Goal: Task Accomplishment & Management: Complete application form

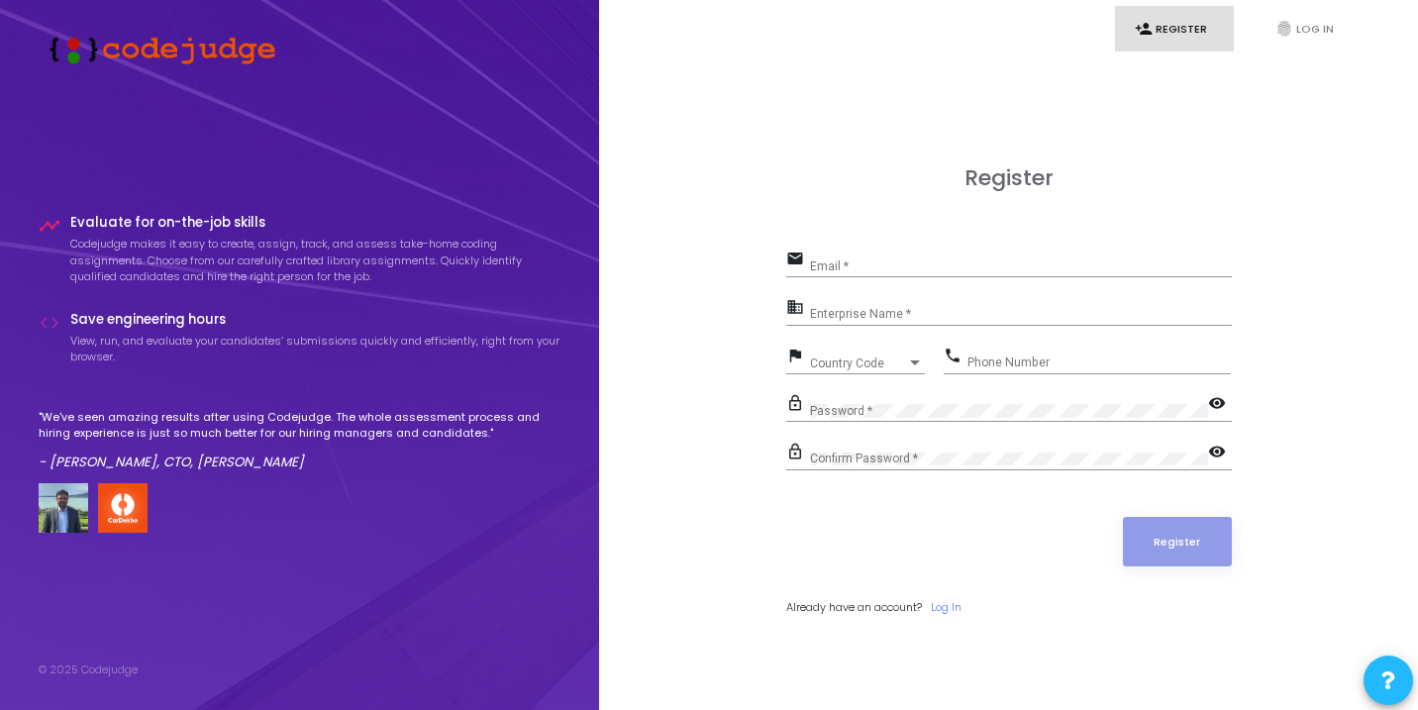
click at [977, 259] on div "Email *" at bounding box center [1021, 262] width 422 height 31
type input "[EMAIL_ADDRESS][DOMAIN_NAME]"
click at [939, 319] on input "Enterprise Name *" at bounding box center [1021, 315] width 422 height 14
type input "Anjali"
click at [870, 370] on div "Country Code Country Code" at bounding box center [867, 359] width 115 height 31
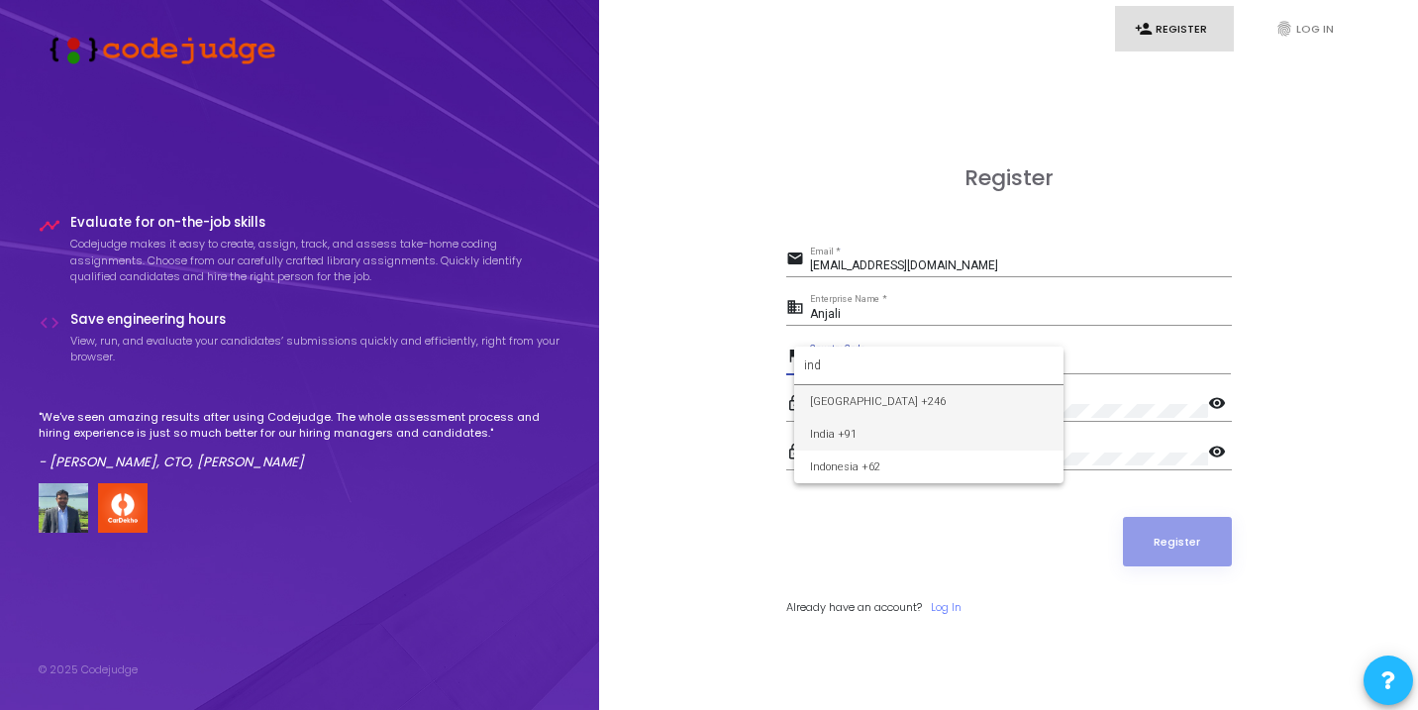
type input "ind"
click at [827, 431] on span "India +91" at bounding box center [929, 434] width 238 height 33
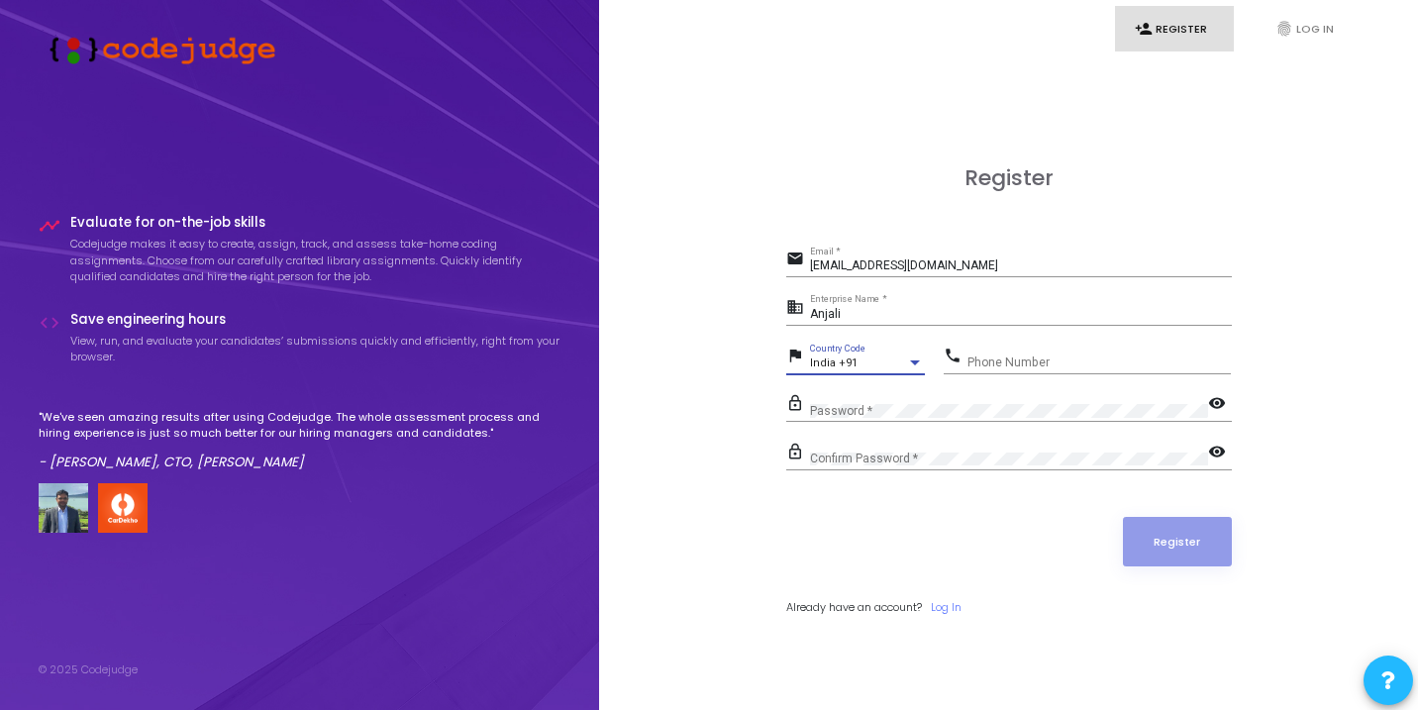
click at [1002, 364] on input "Phone Number" at bounding box center [1099, 363] width 263 height 14
type input "9110980657"
click at [866, 320] on input "Anjali" at bounding box center [1021, 315] width 422 height 14
type input "[PERSON_NAME]"
click at [855, 441] on div "Confirm Password *" at bounding box center [1009, 455] width 398 height 31
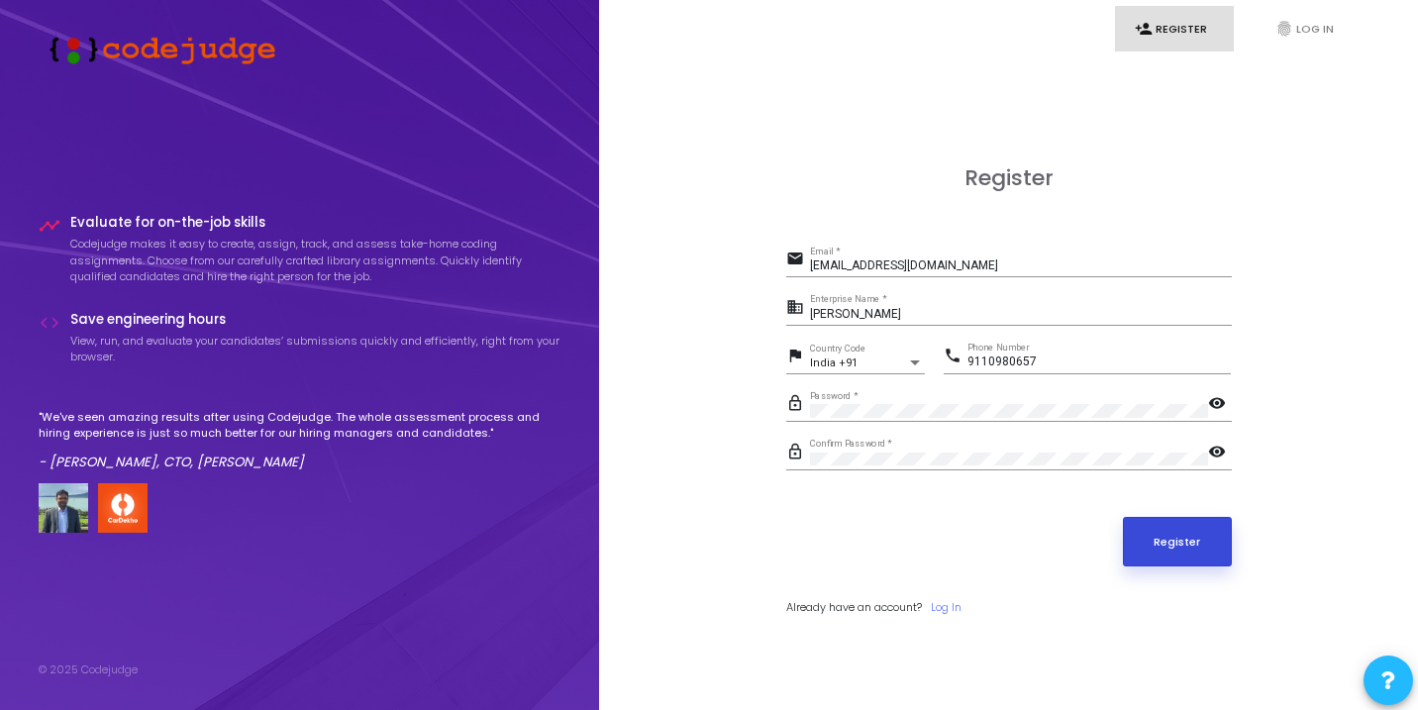
click at [1188, 542] on button "Register" at bounding box center [1177, 542] width 109 height 50
click at [1176, 546] on button "Register" at bounding box center [1177, 542] width 109 height 50
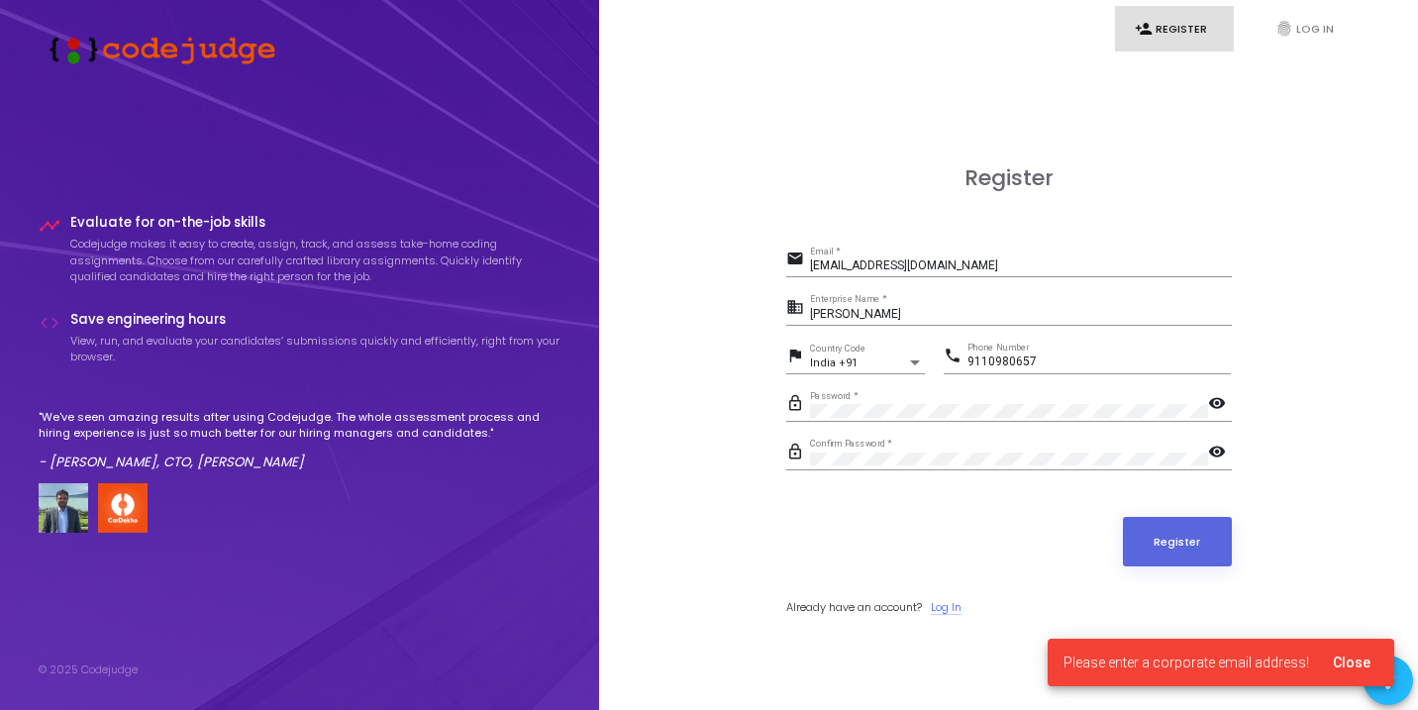
click at [962, 606] on link "Log In" at bounding box center [946, 607] width 31 height 17
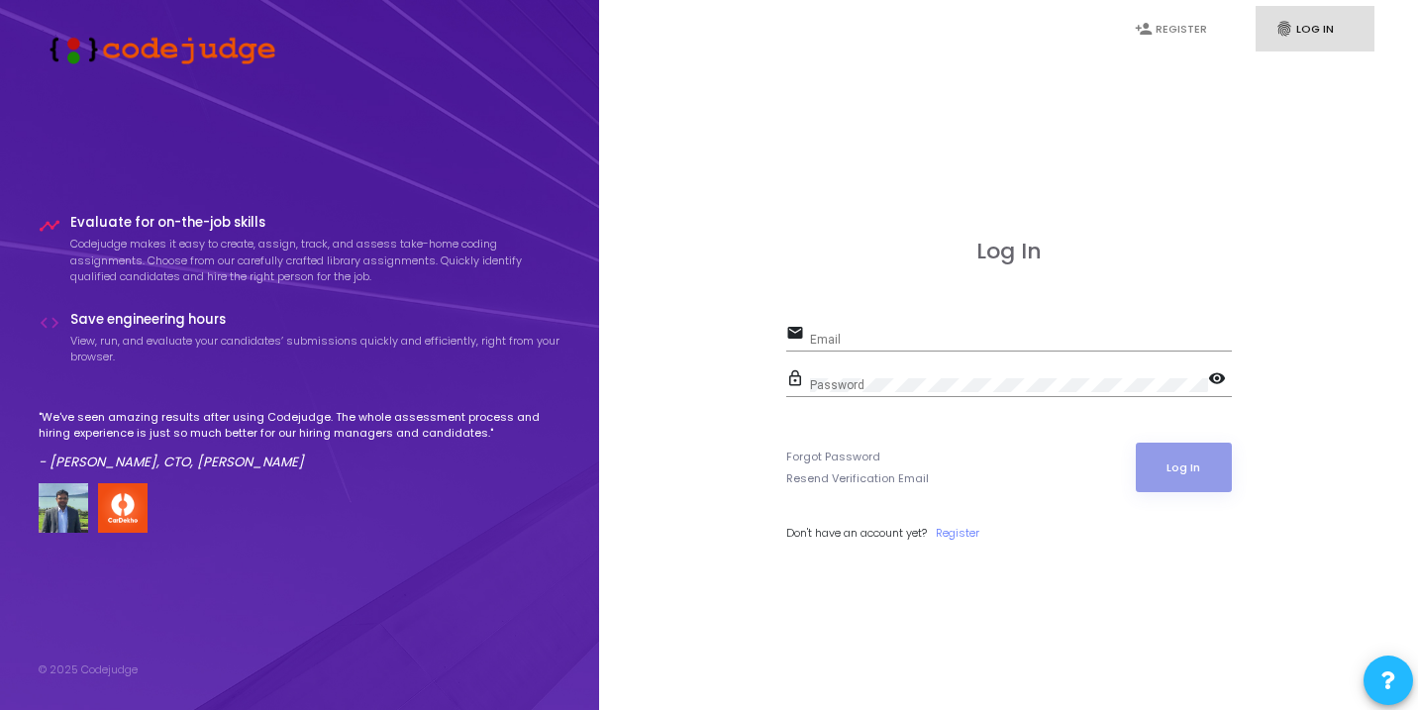
click at [915, 339] on input "Email" at bounding box center [1021, 340] width 422 height 14
type input "[EMAIL_ADDRESS][DOMAIN_NAME]"
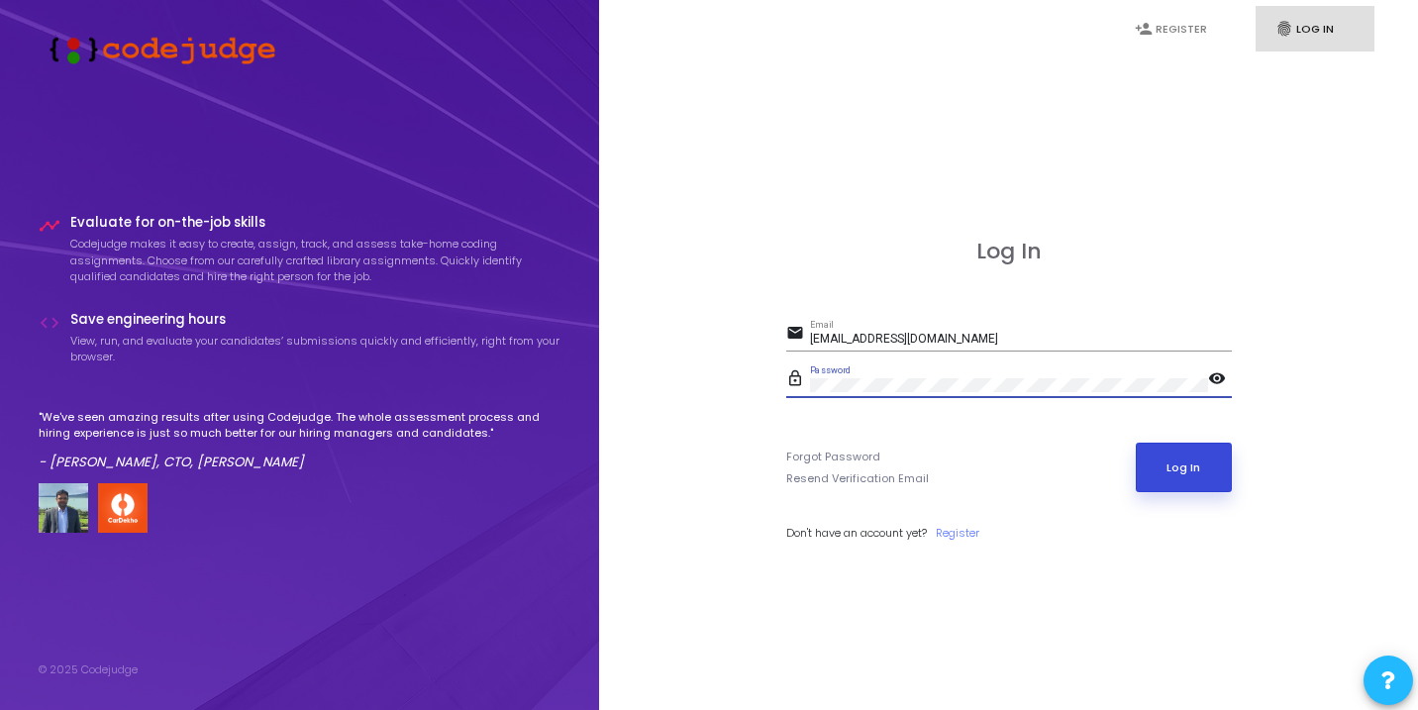
click at [1209, 475] on button "Log In" at bounding box center [1184, 468] width 96 height 50
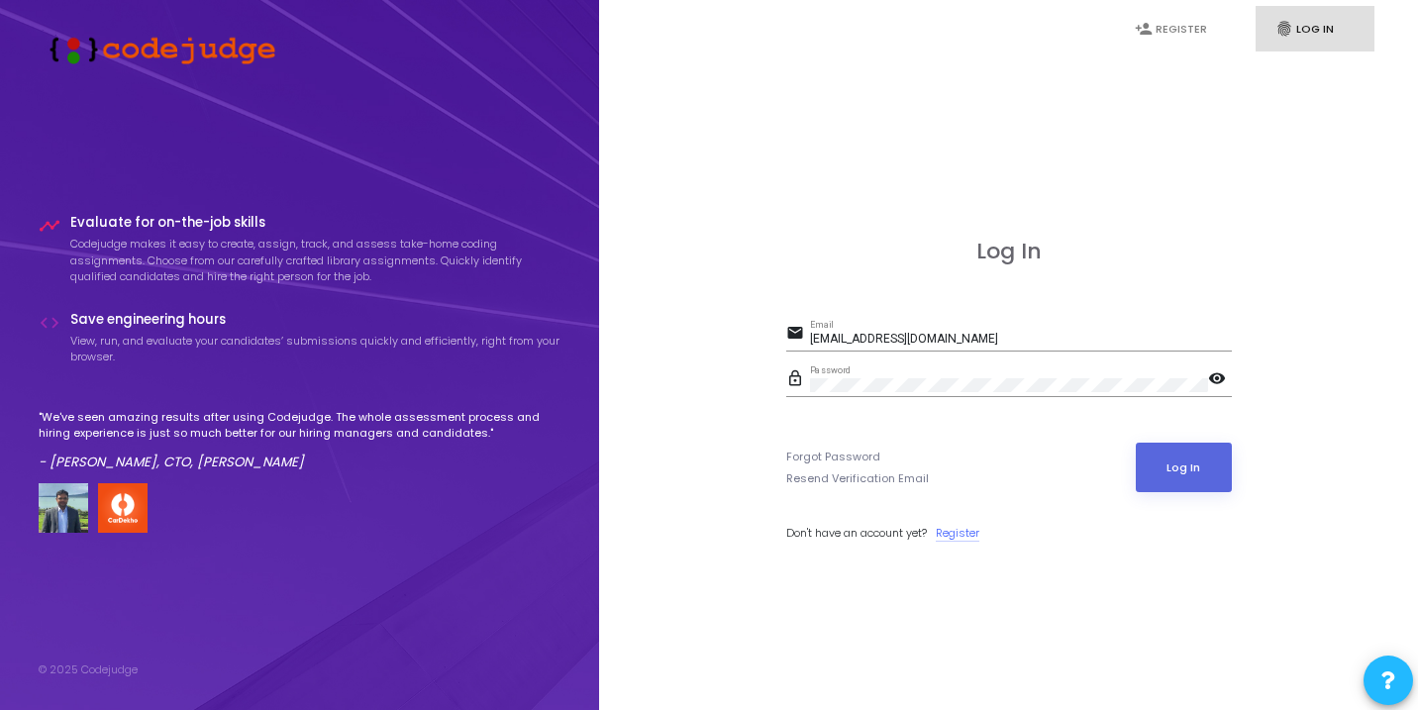
click at [973, 534] on link "Register" at bounding box center [958, 533] width 44 height 17
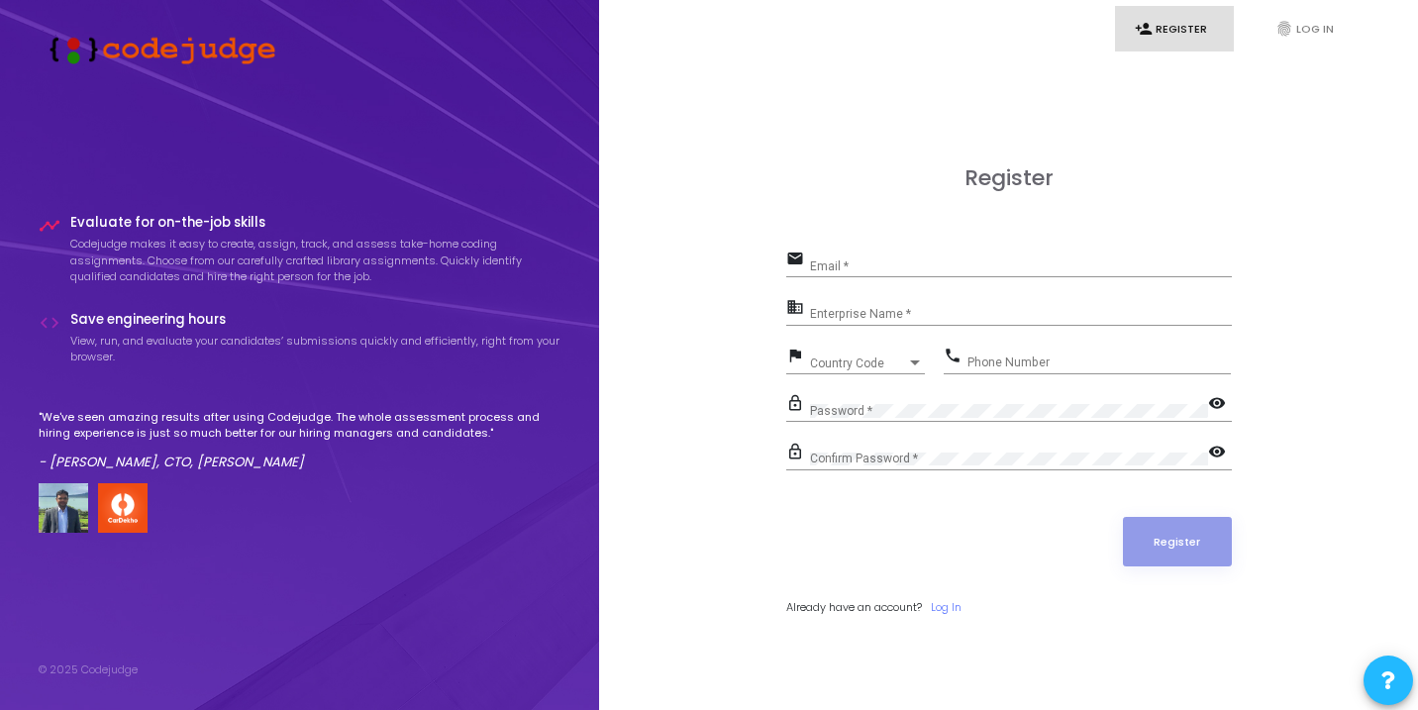
click at [147, 324] on h4 "Save engineering hours" at bounding box center [315, 320] width 491 height 16
click at [169, 666] on div "© 2025 Codejudge" at bounding box center [300, 670] width 523 height 17
click at [984, 270] on input "Email *" at bounding box center [1021, 266] width 422 height 14
click at [1396, 687] on button at bounding box center [1389, 681] width 50 height 50
click at [1292, 348] on div at bounding box center [709, 355] width 1418 height 710
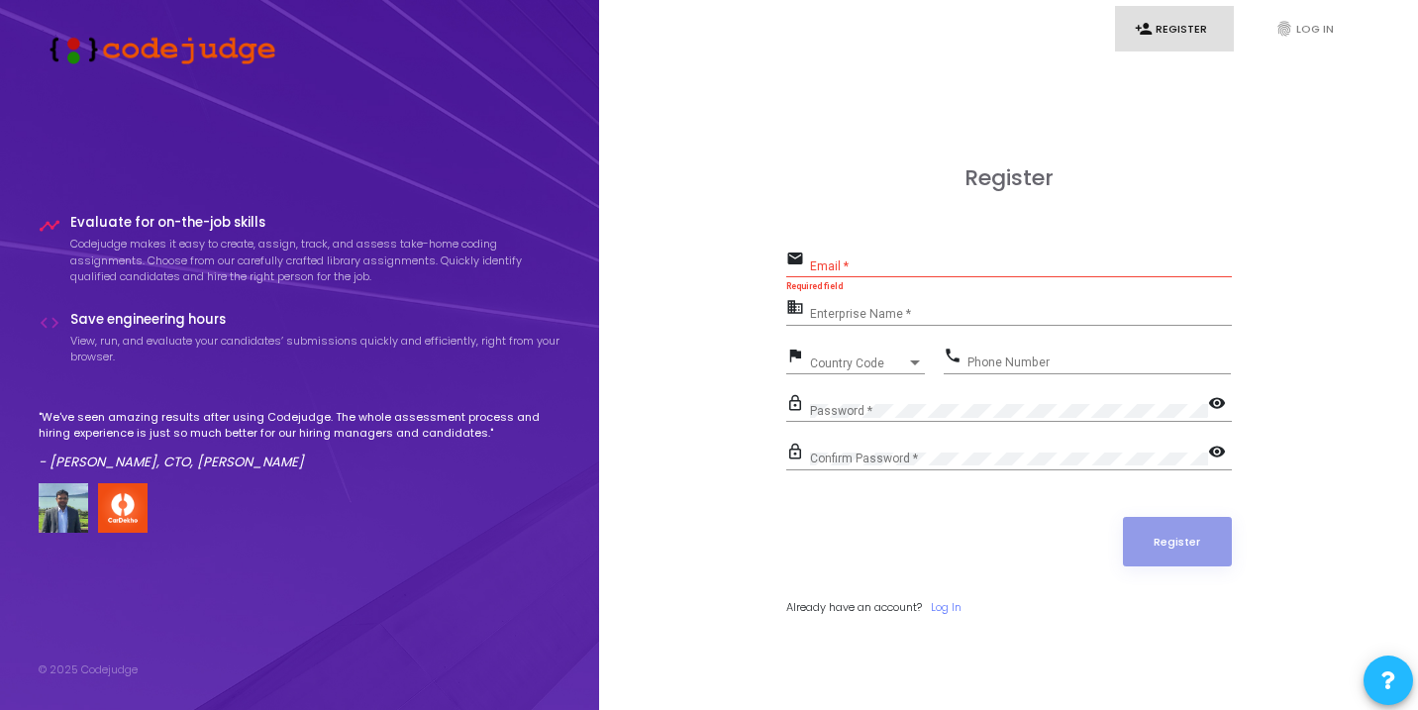
click at [1038, 261] on input "Email *" at bounding box center [1021, 266] width 422 height 14
type input "anjaligupta0657@gmail.com"
click at [860, 314] on input "Enterprise Name *" at bounding box center [1021, 315] width 422 height 14
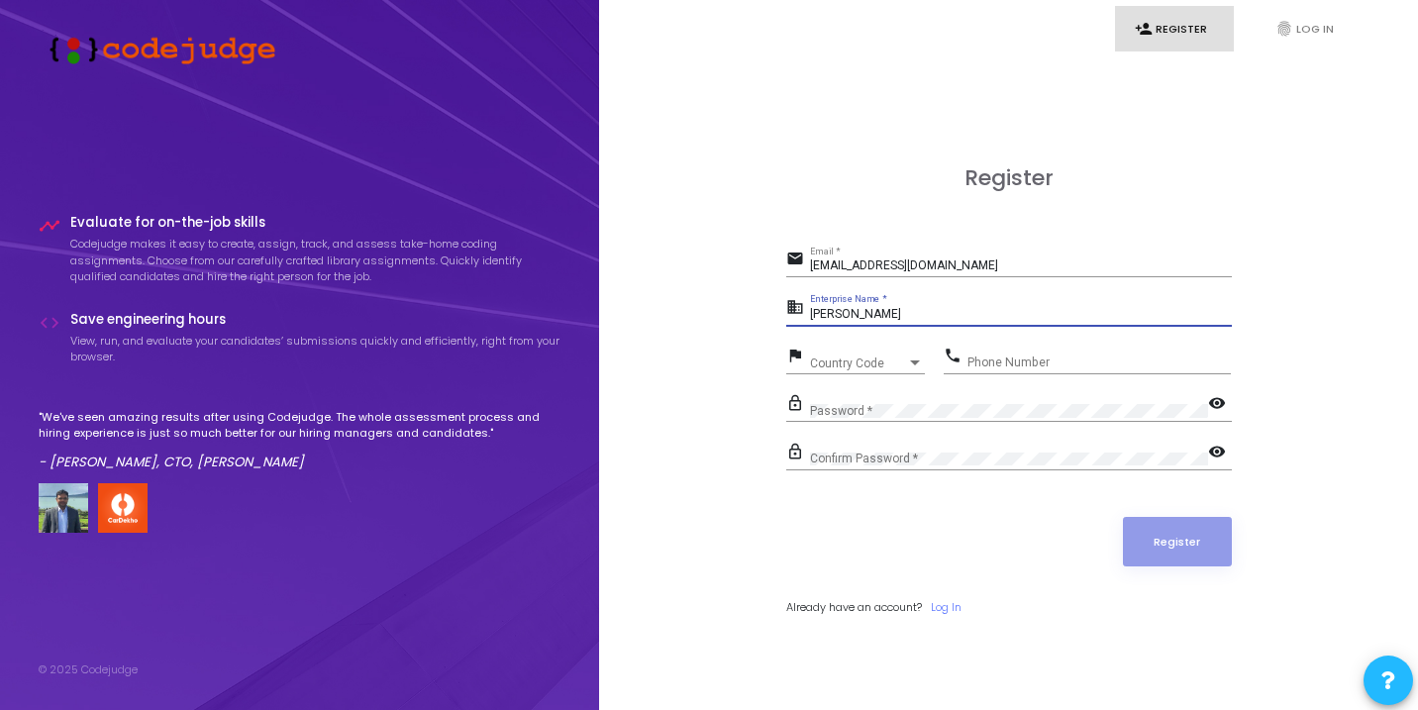
type input "Anjali Kumari"
click at [845, 350] on div "Country Code Country Code" at bounding box center [867, 359] width 115 height 31
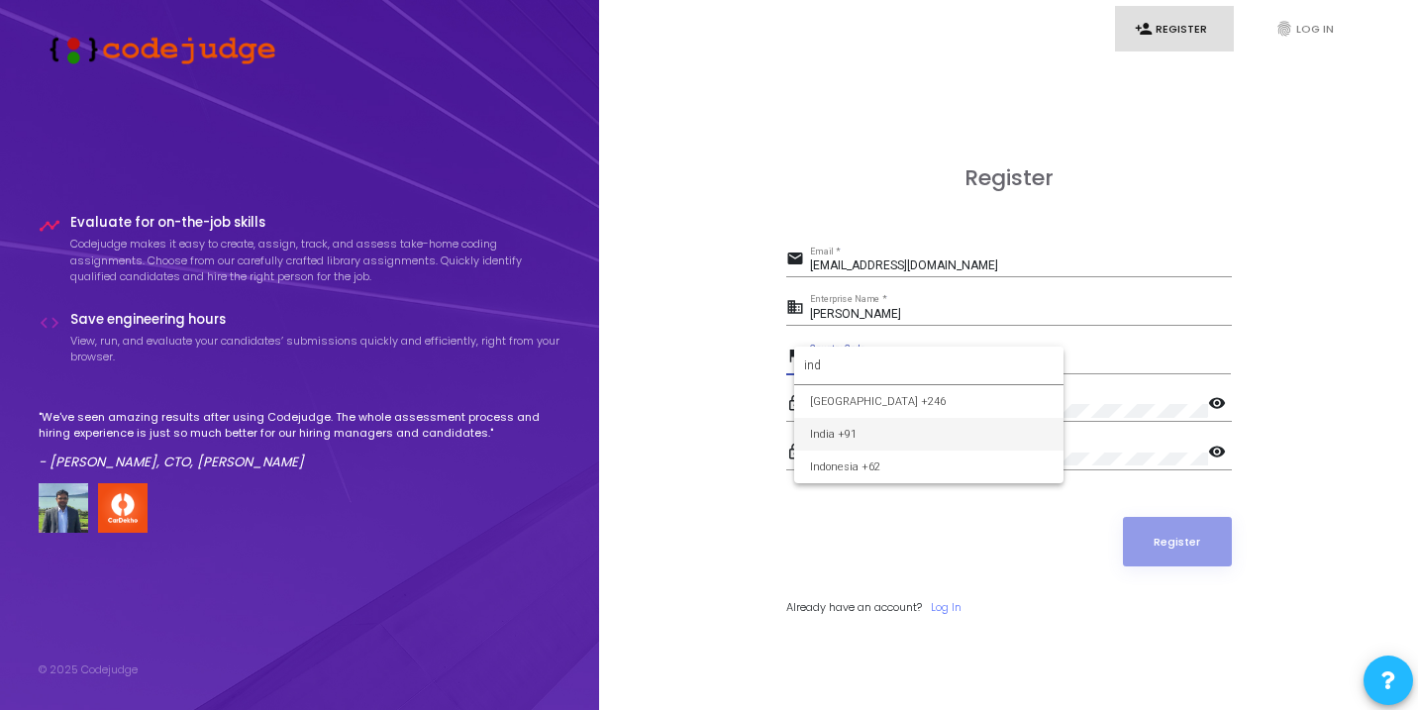
type input "ind"
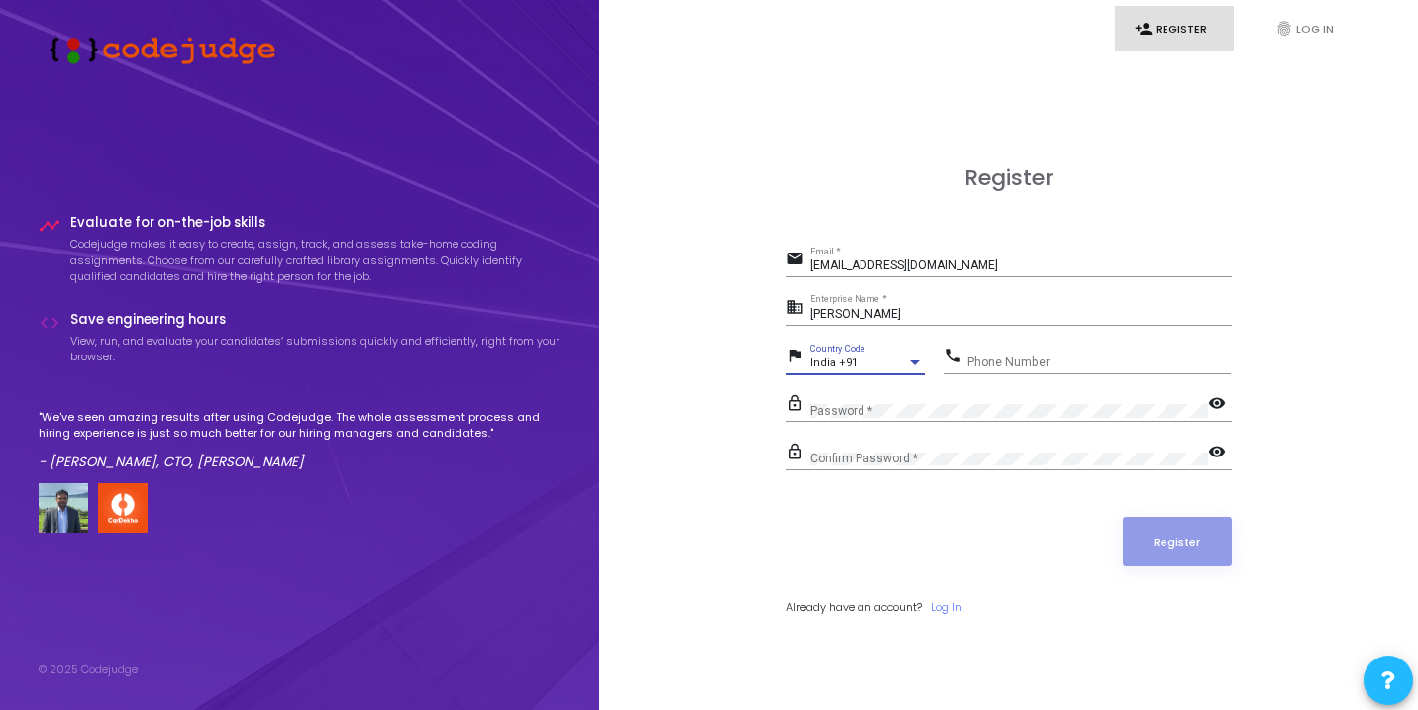
click at [973, 359] on input "Phone Number" at bounding box center [1099, 363] width 263 height 14
type input "9110980657"
click at [870, 466] on div "Confirm Password *" at bounding box center [1009, 455] width 398 height 31
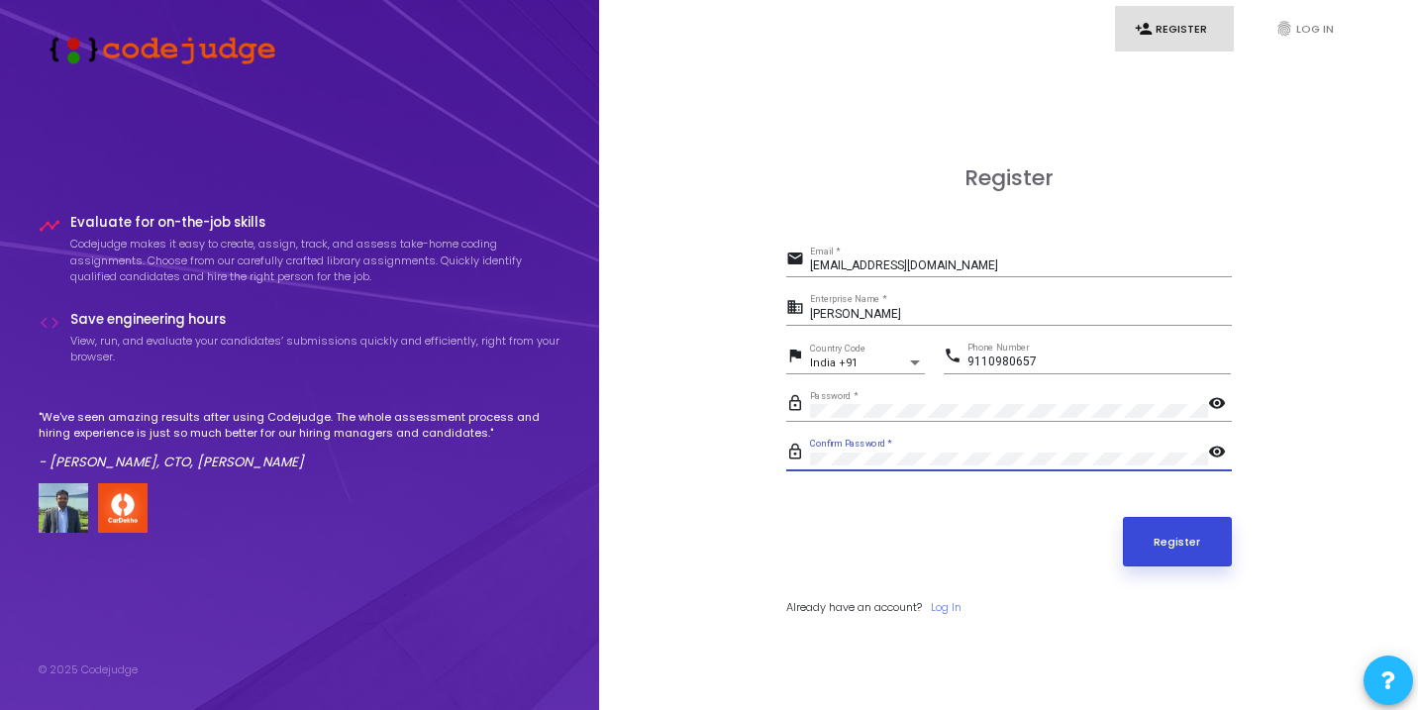
click at [1191, 547] on button "Register" at bounding box center [1177, 542] width 109 height 50
click at [1201, 553] on button "Register" at bounding box center [1177, 542] width 109 height 50
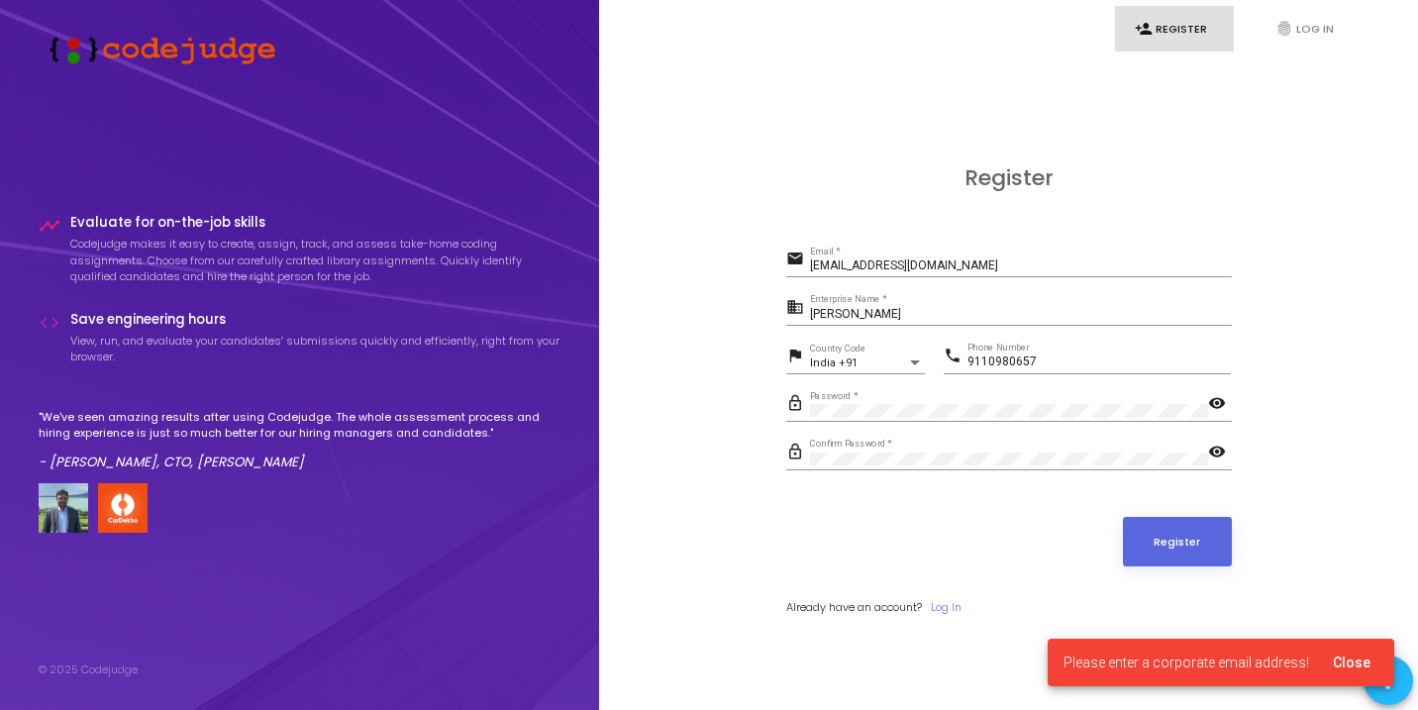
click at [1387, 48] on nav "person_add Register fingerprint Log In" at bounding box center [1008, 28] width 775 height 57
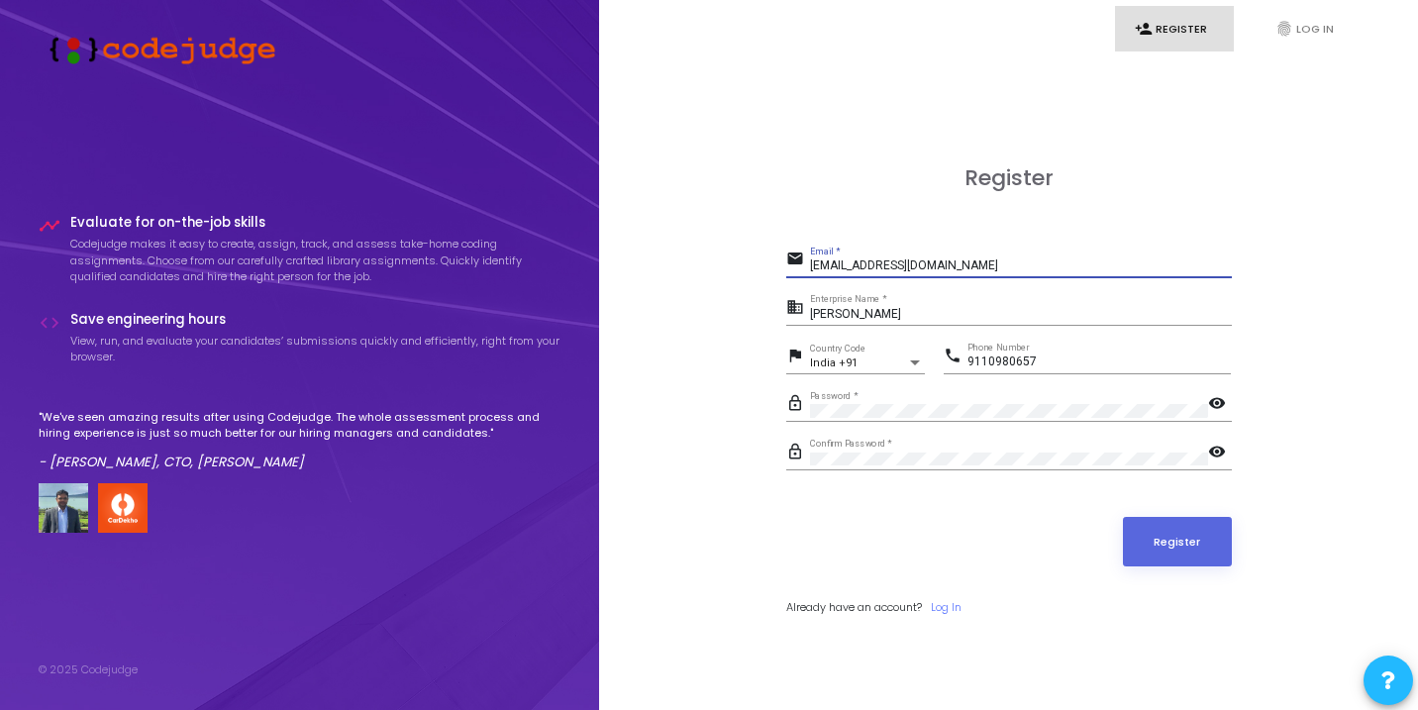
click at [894, 266] on input "anjaligupta0657@gmail.com" at bounding box center [1021, 266] width 422 height 14
click at [899, 267] on input "anjalik.ic.21@gmail.com" at bounding box center [1021, 266] width 422 height 14
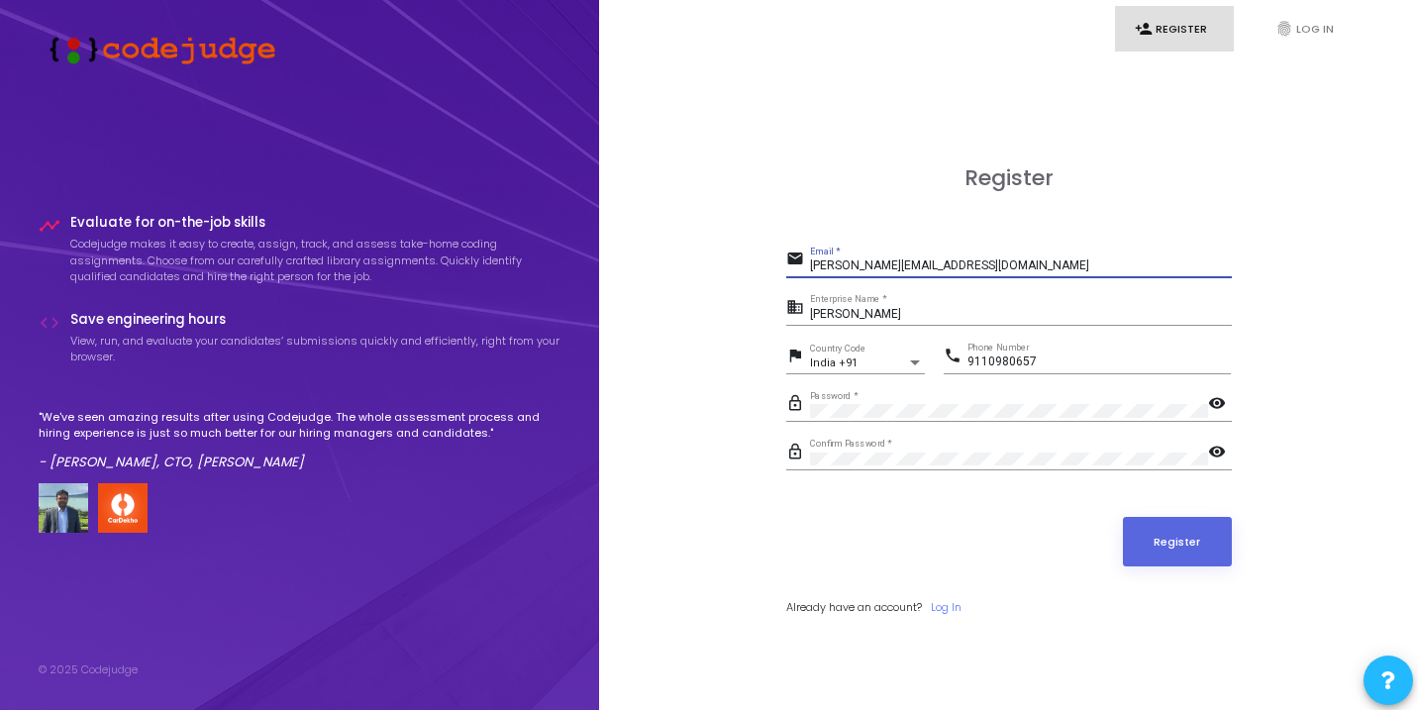
click at [899, 267] on input "anjalik.ic.21@gmail.com" at bounding box center [1021, 266] width 422 height 14
click at [922, 268] on input "anjalik.ic.21@nitj.com" at bounding box center [1021, 266] width 422 height 14
type input "anjalik.ic.21@nitj.ac.in"
click at [1185, 545] on button "Register" at bounding box center [1177, 542] width 109 height 50
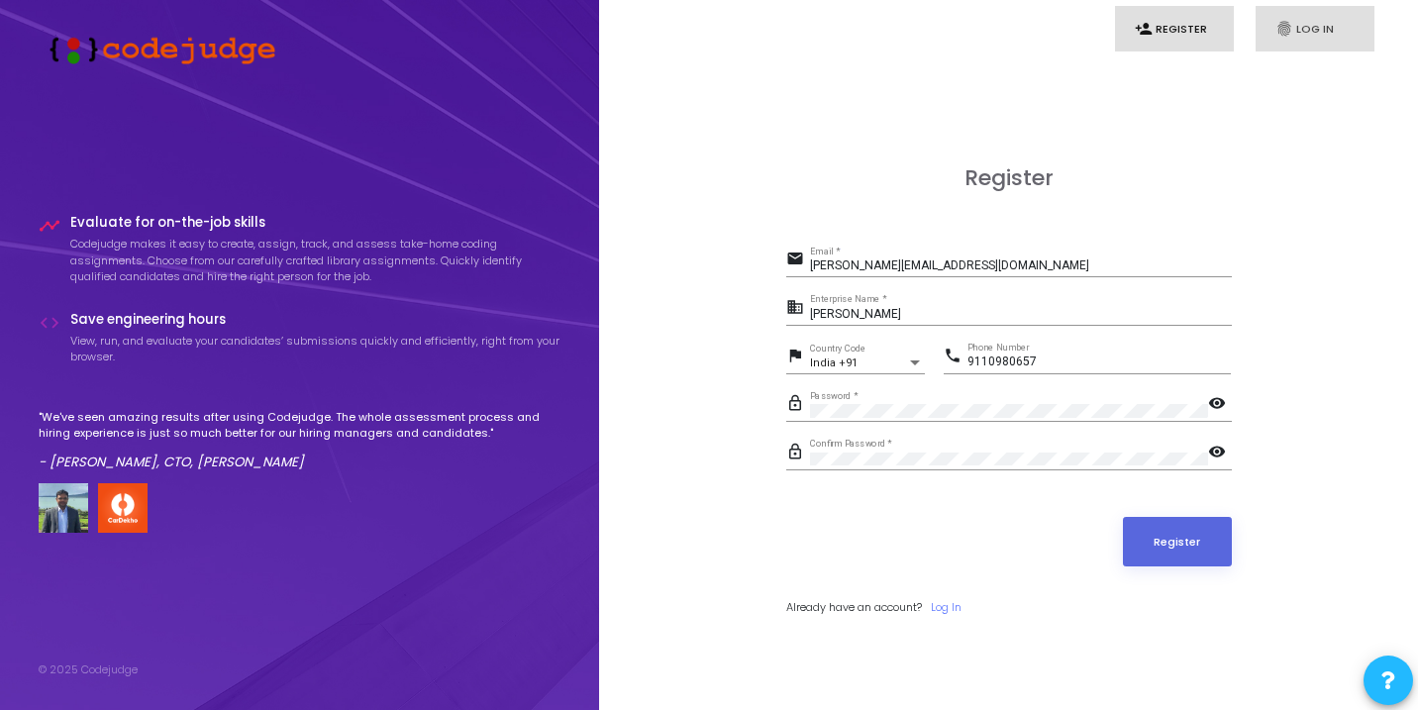
click at [1305, 32] on link "fingerprint Log In" at bounding box center [1315, 29] width 119 height 47
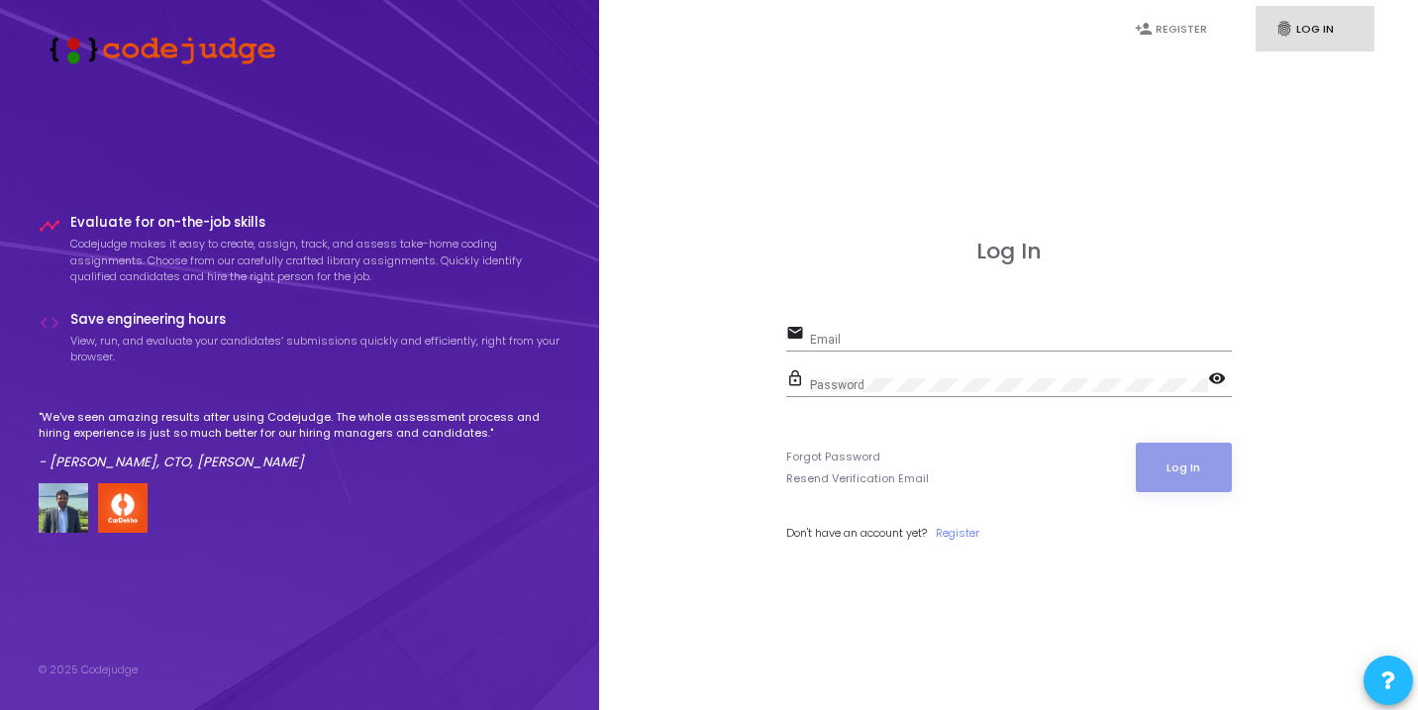
click at [881, 343] on input "Email" at bounding box center [1021, 340] width 422 height 14
type input "anjalik.ic.21@nitj.ac.in"
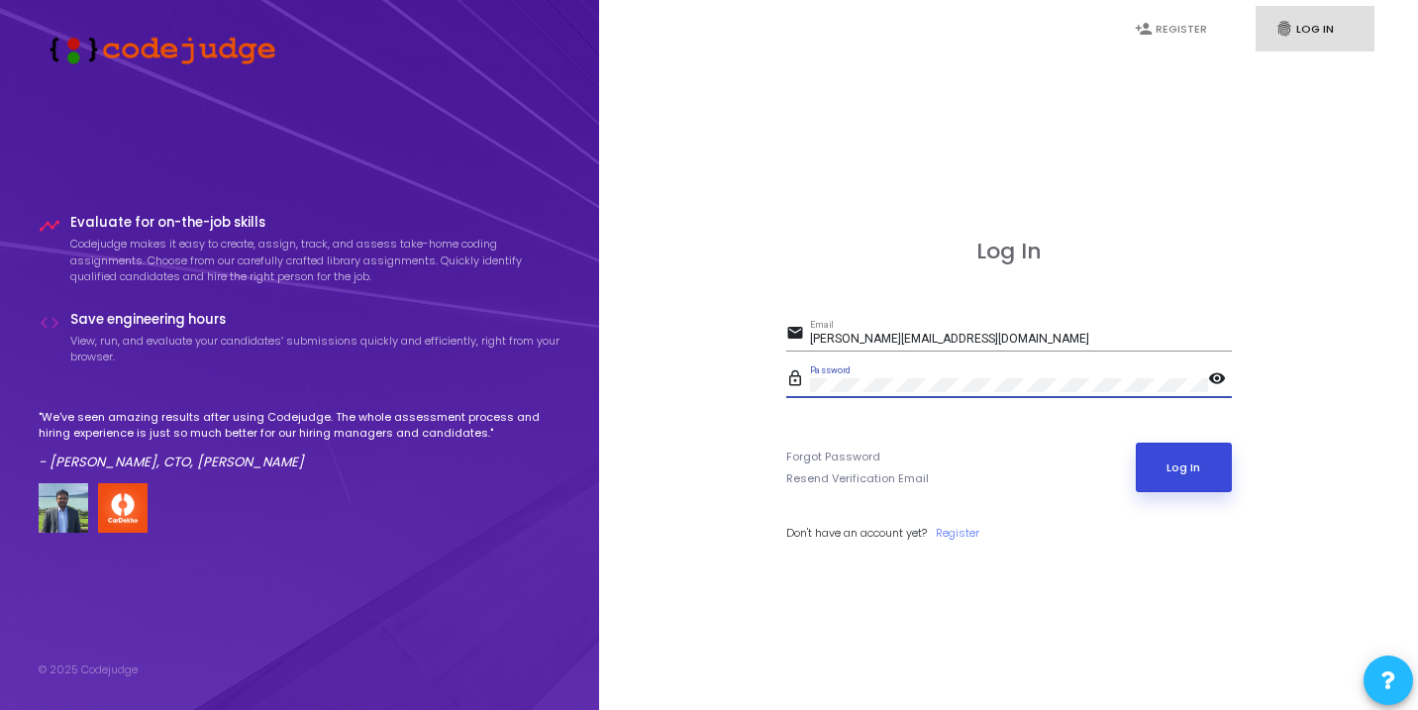
click at [1196, 487] on button "Log In" at bounding box center [1184, 468] width 96 height 50
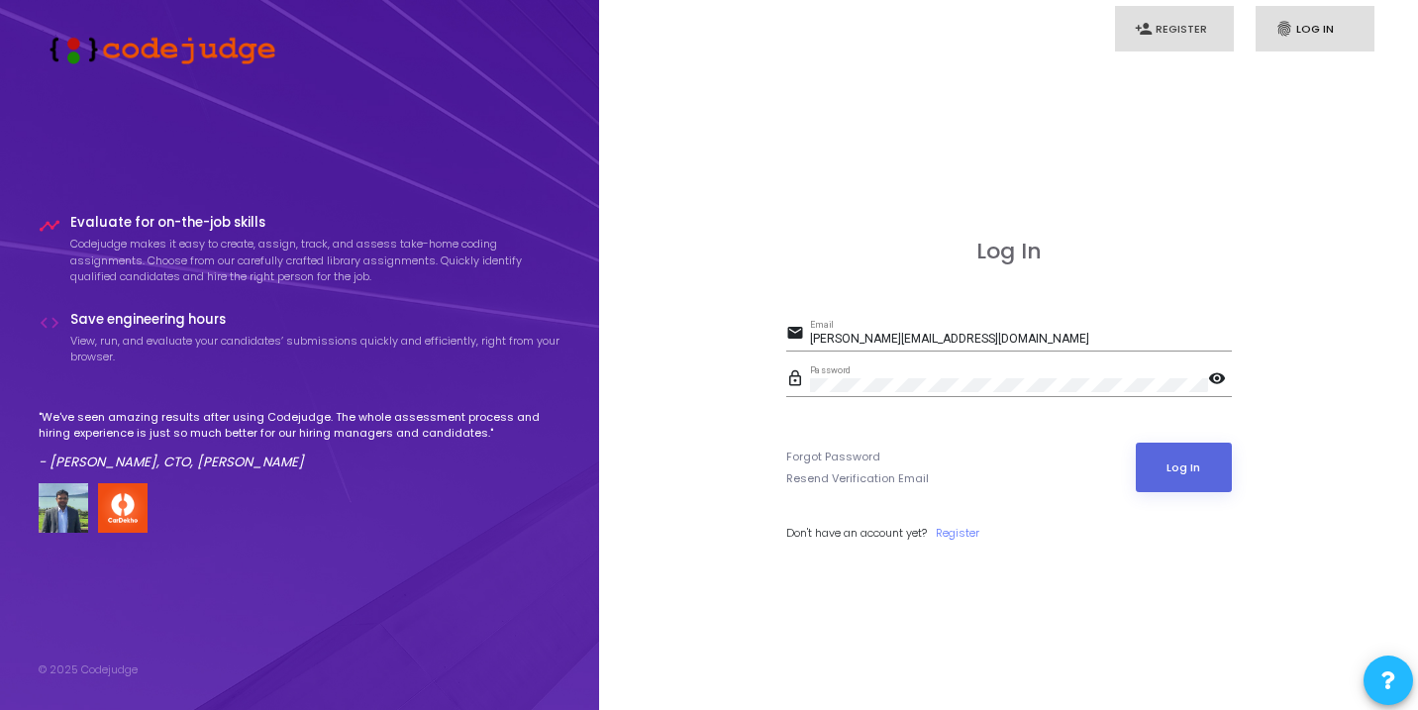
click at [1180, 30] on link "person_add Register" at bounding box center [1174, 29] width 119 height 47
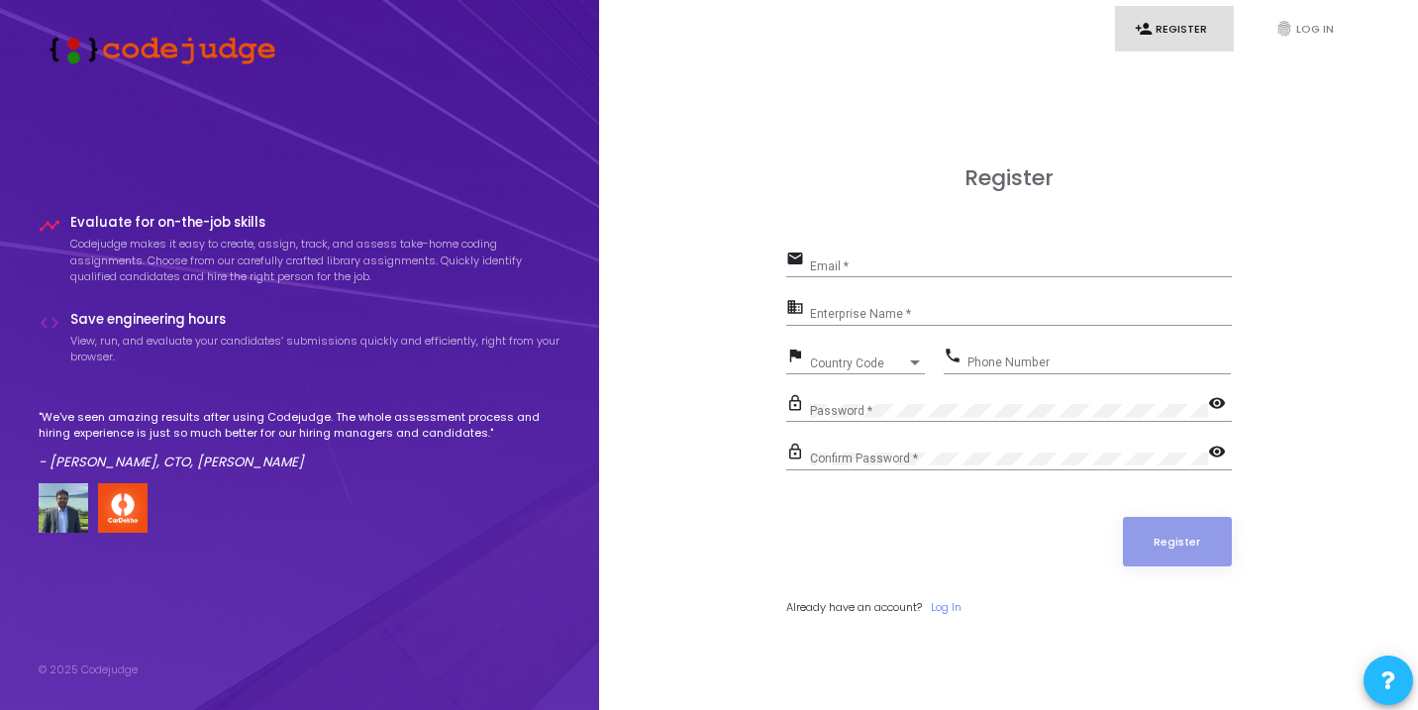
click at [942, 266] on input "Email *" at bounding box center [1021, 266] width 422 height 14
click at [894, 263] on input "Email *" at bounding box center [1021, 266] width 422 height 14
type input "anjaligupta0657@gmail.com"
click at [866, 307] on div "Enterprise Name *" at bounding box center [1021, 310] width 422 height 31
type input "Anjali Kumari"
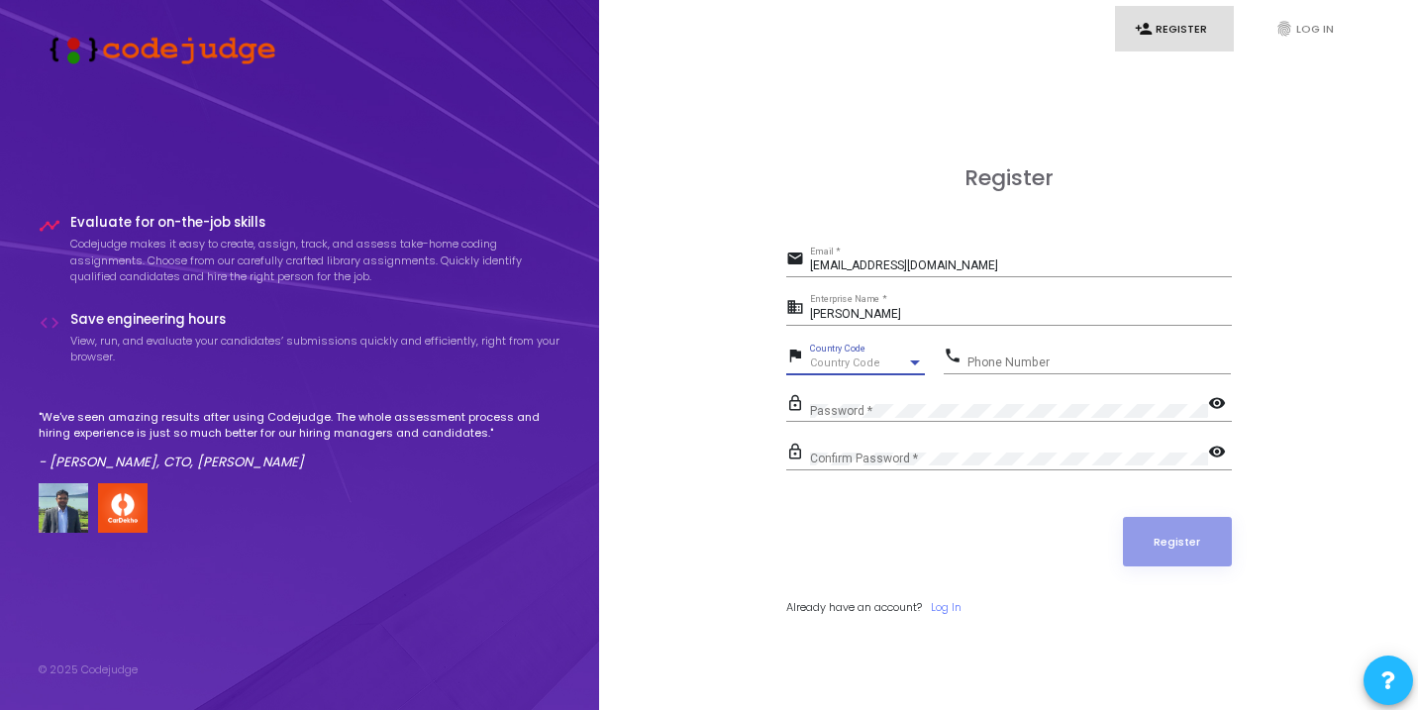
click at [859, 359] on span "Country Code" at bounding box center [845, 363] width 70 height 13
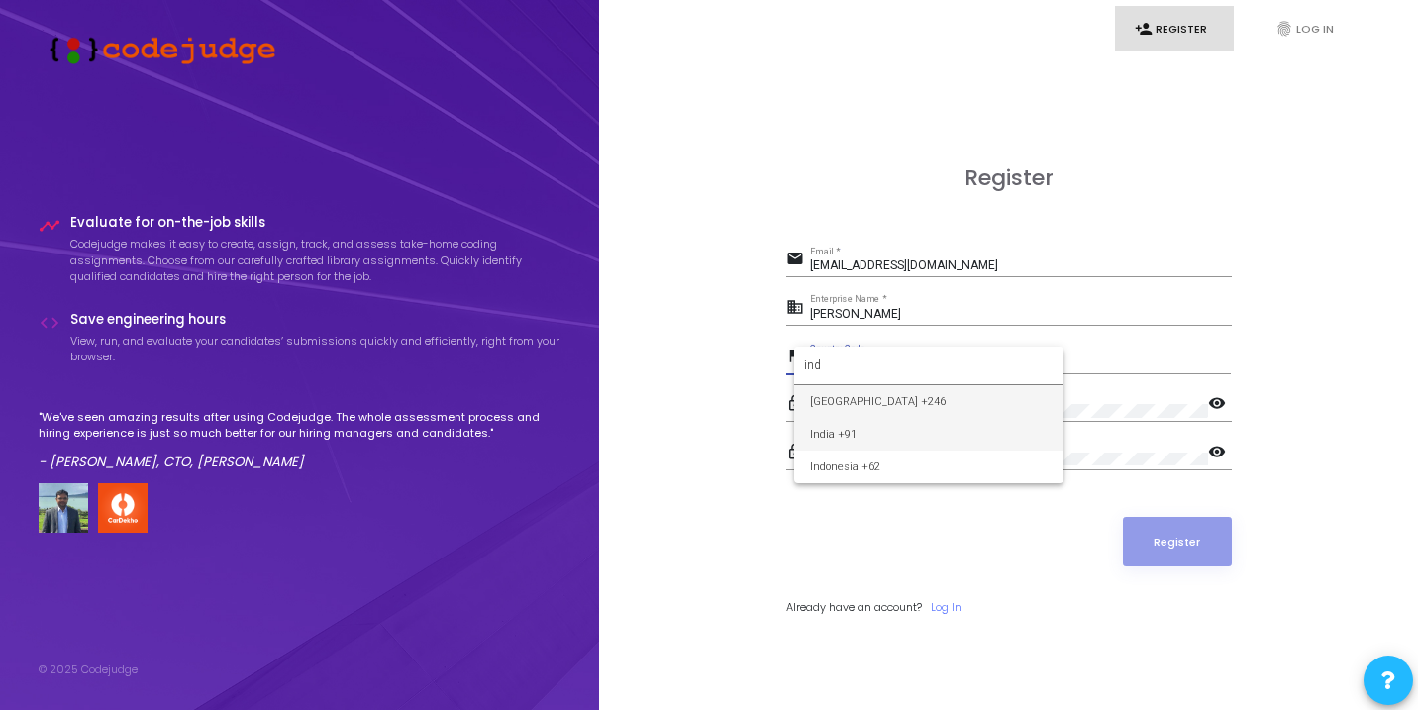
type input "ind"
click at [859, 441] on span "India +91" at bounding box center [929, 434] width 238 height 33
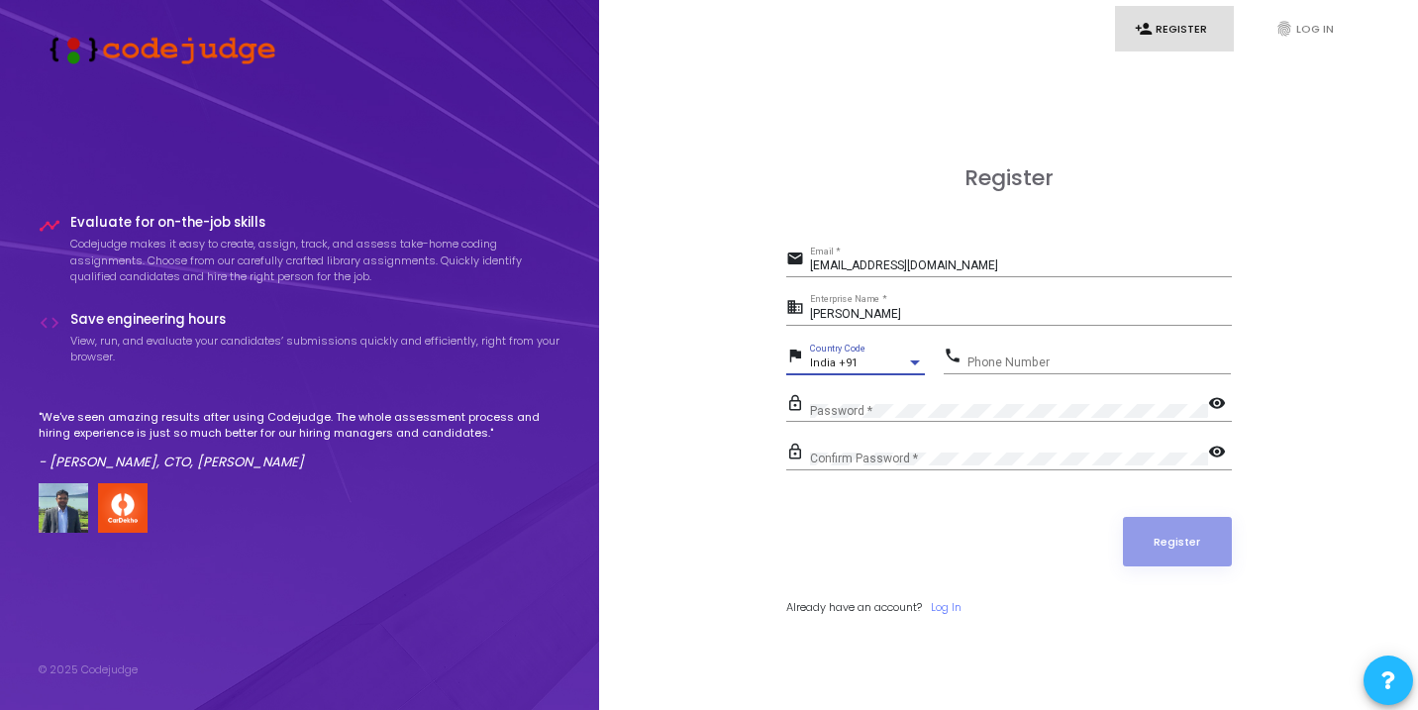
click at [1055, 364] on input "Phone Number" at bounding box center [1099, 363] width 263 height 14
type input "9110980657"
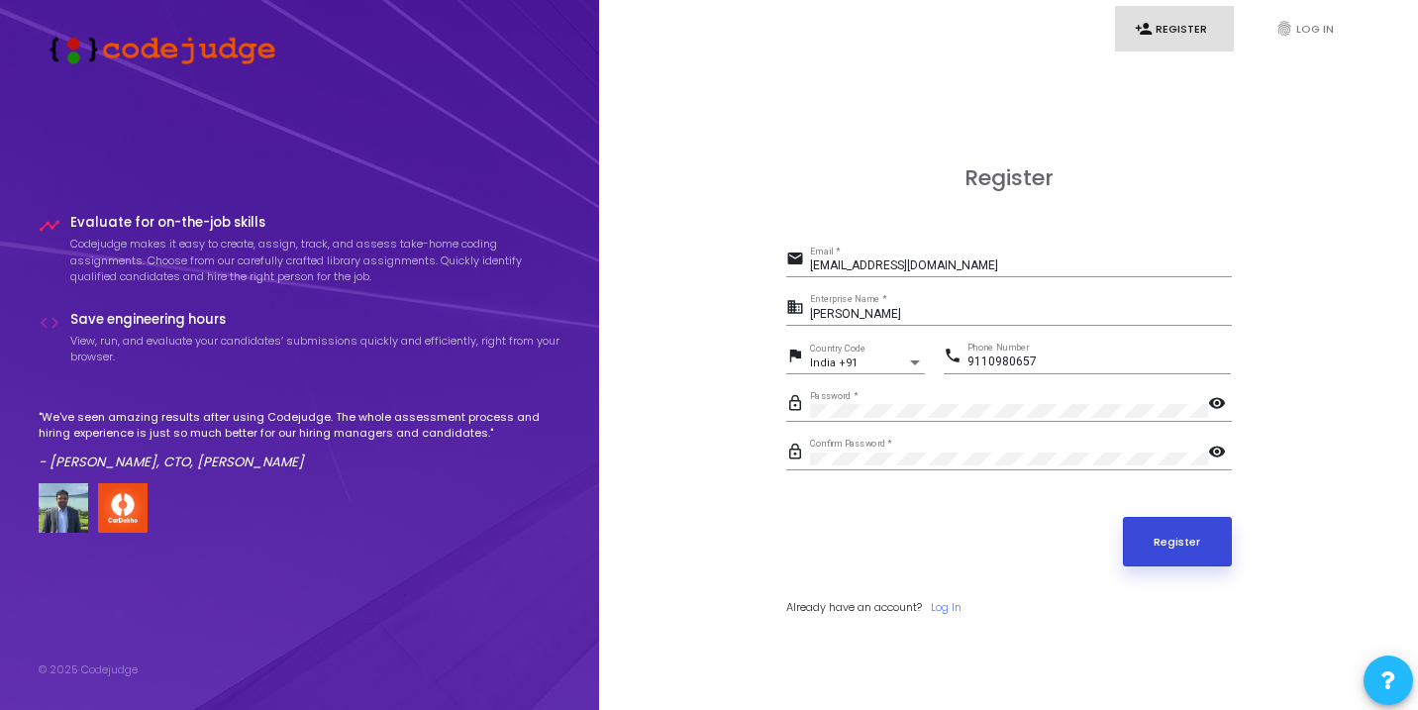
click at [1190, 544] on button "Register" at bounding box center [1177, 542] width 109 height 50
click at [1204, 537] on button "Register" at bounding box center [1177, 542] width 109 height 50
click at [928, 261] on input "anjaligupta0657@gmail.com" at bounding box center [1021, 266] width 422 height 14
click at [961, 263] on input "anjaligupta0657@gmail.com" at bounding box center [1021, 266] width 422 height 14
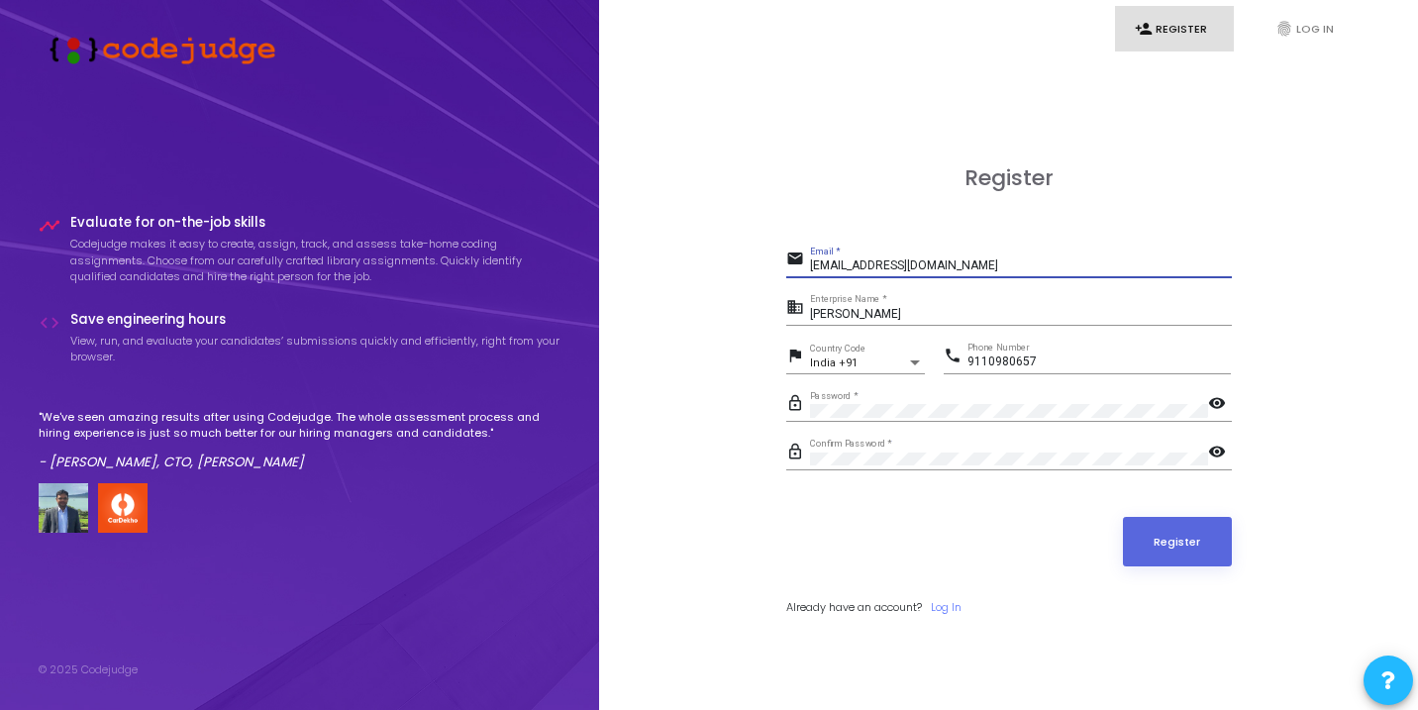
click at [961, 263] on input "anjaligupta0657@gmail.com" at bounding box center [1021, 266] width 422 height 14
click at [923, 317] on input "Anjali Kumari" at bounding box center [1021, 315] width 422 height 14
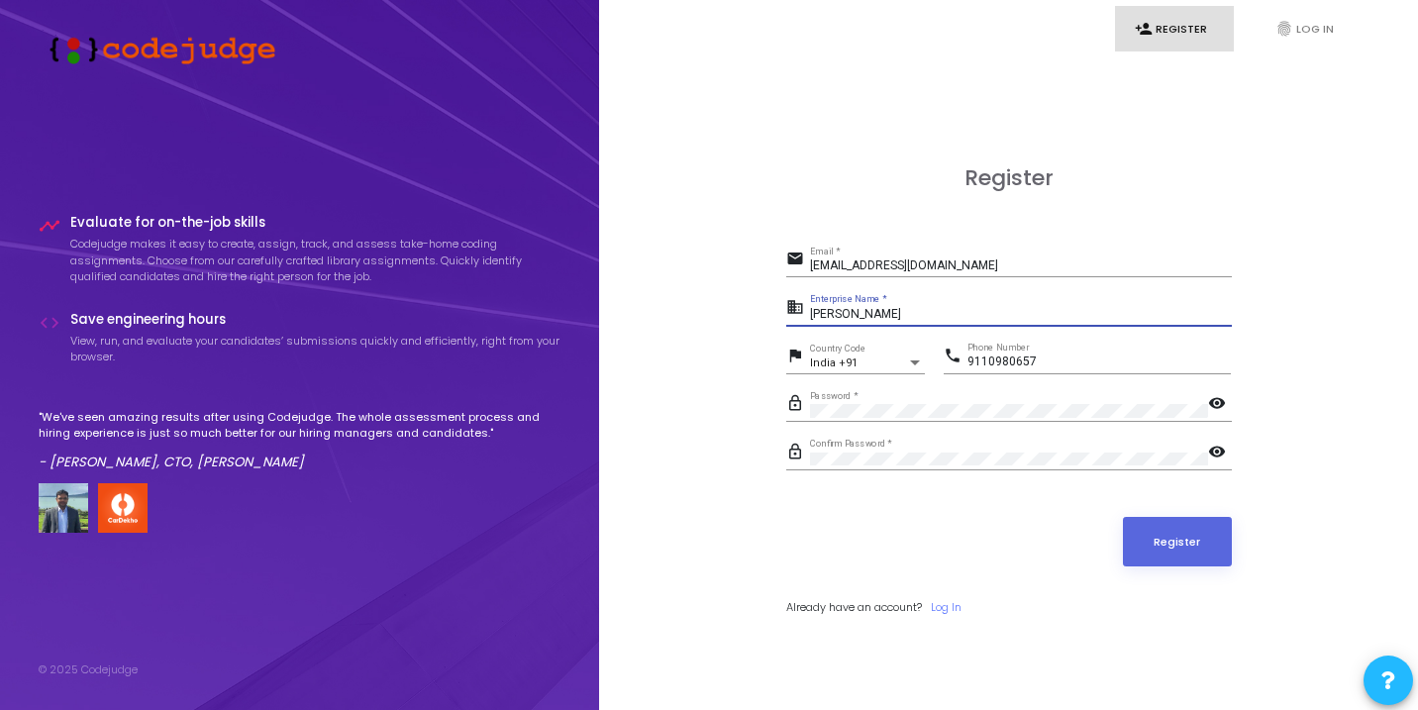
click at [923, 317] on input "Anjali Kumari" at bounding box center [1021, 315] width 422 height 14
click at [995, 360] on input "9110980657" at bounding box center [1099, 363] width 263 height 14
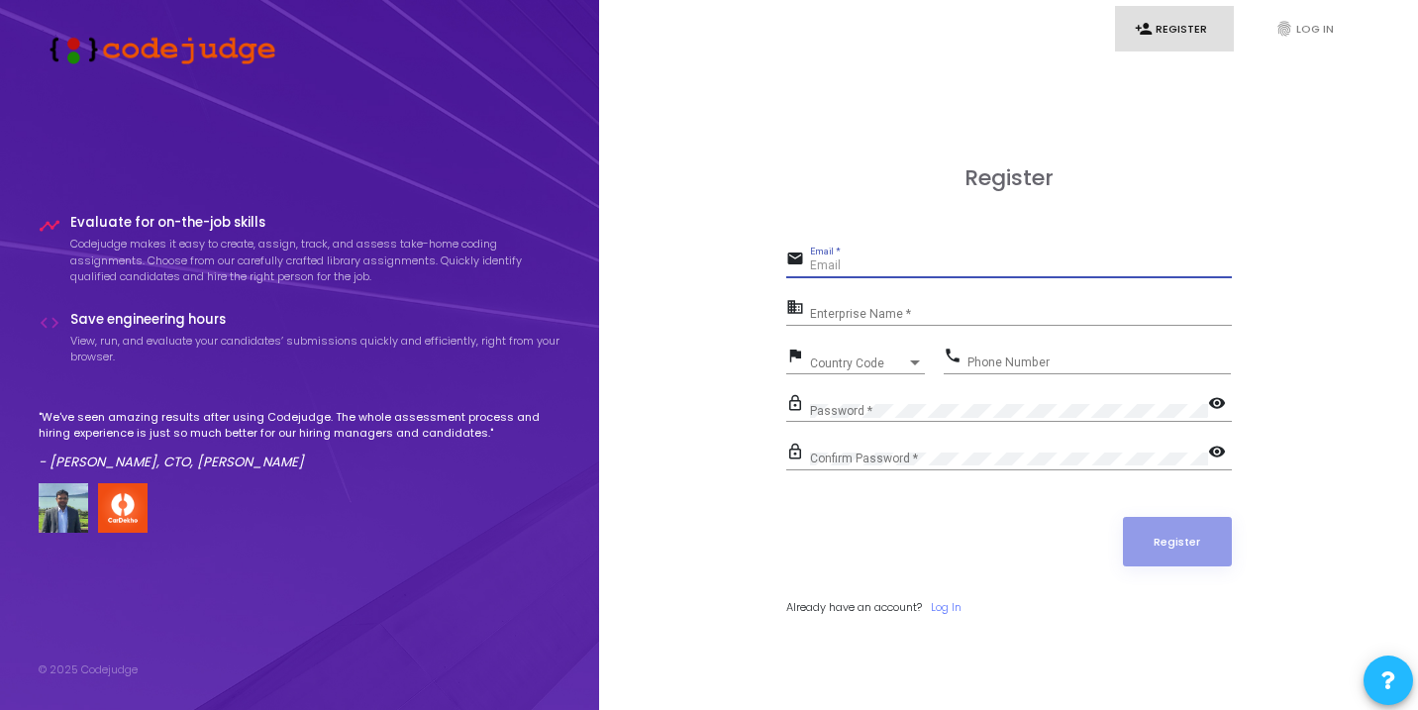
click at [958, 267] on input "Email *" at bounding box center [1021, 266] width 422 height 14
paste input "[EMAIL_ADDRESS][DOMAIN_NAME]"
type input "[EMAIL_ADDRESS][DOMAIN_NAME]"
click at [847, 301] on div "Enterprise Name *" at bounding box center [1021, 310] width 422 height 31
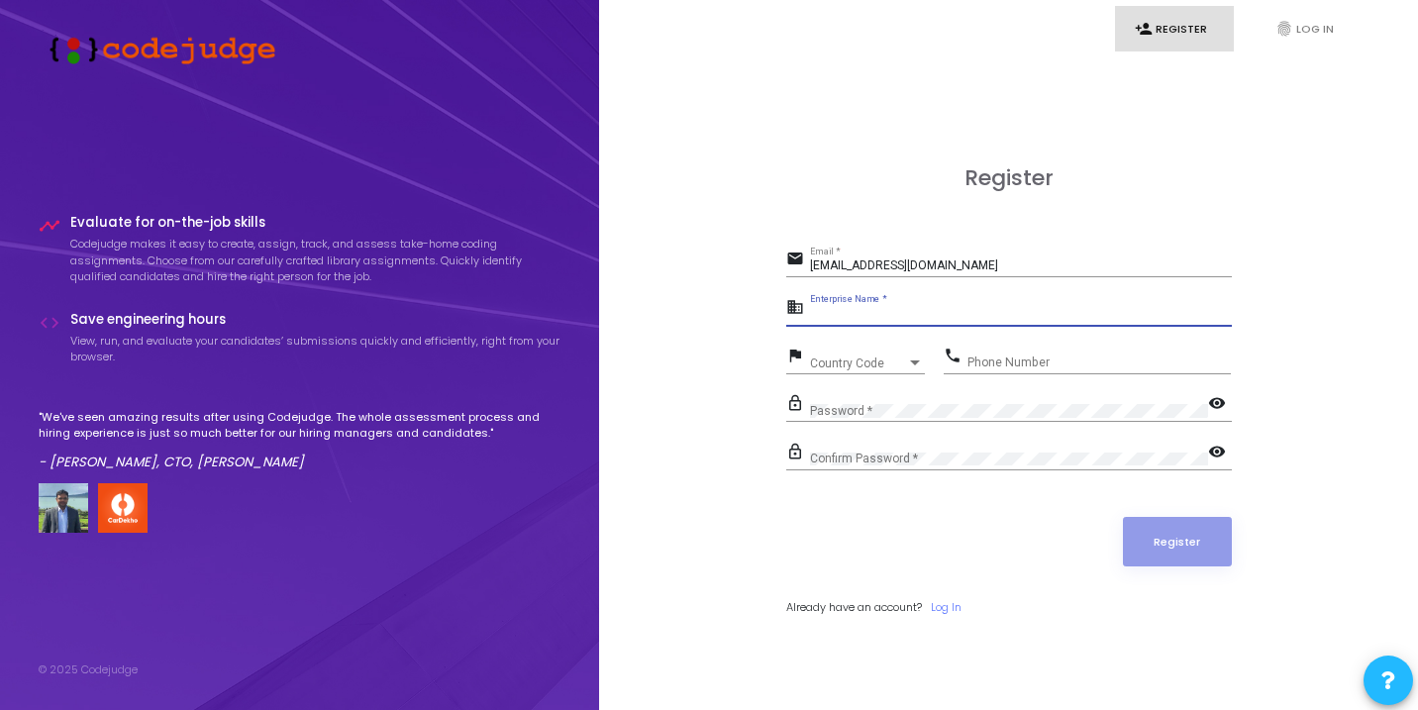
paste input "[PERSON_NAME]"
type input "[PERSON_NAME]"
click at [1003, 359] on input "Phone Number" at bounding box center [1099, 363] width 263 height 14
paste input "9110980657"
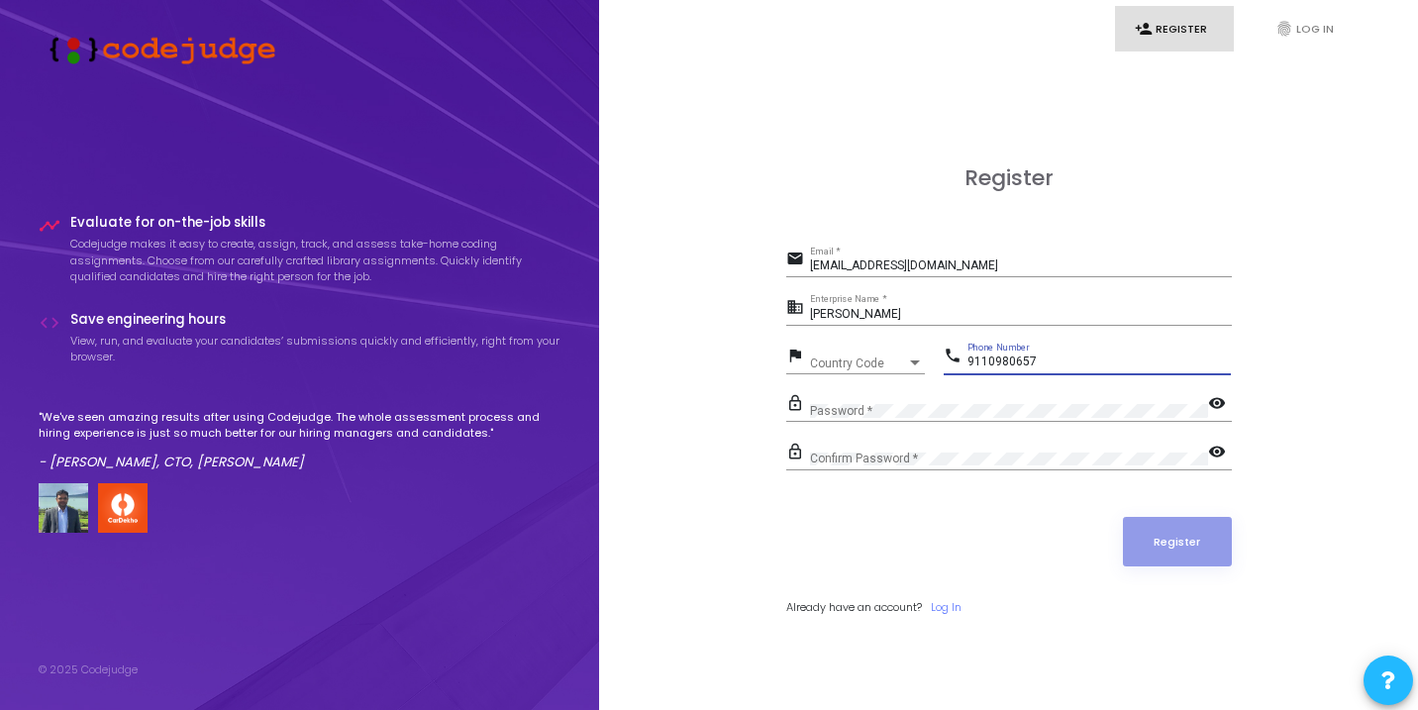
type input "9110980657"
click at [870, 360] on span "Country Code" at bounding box center [845, 363] width 70 height 13
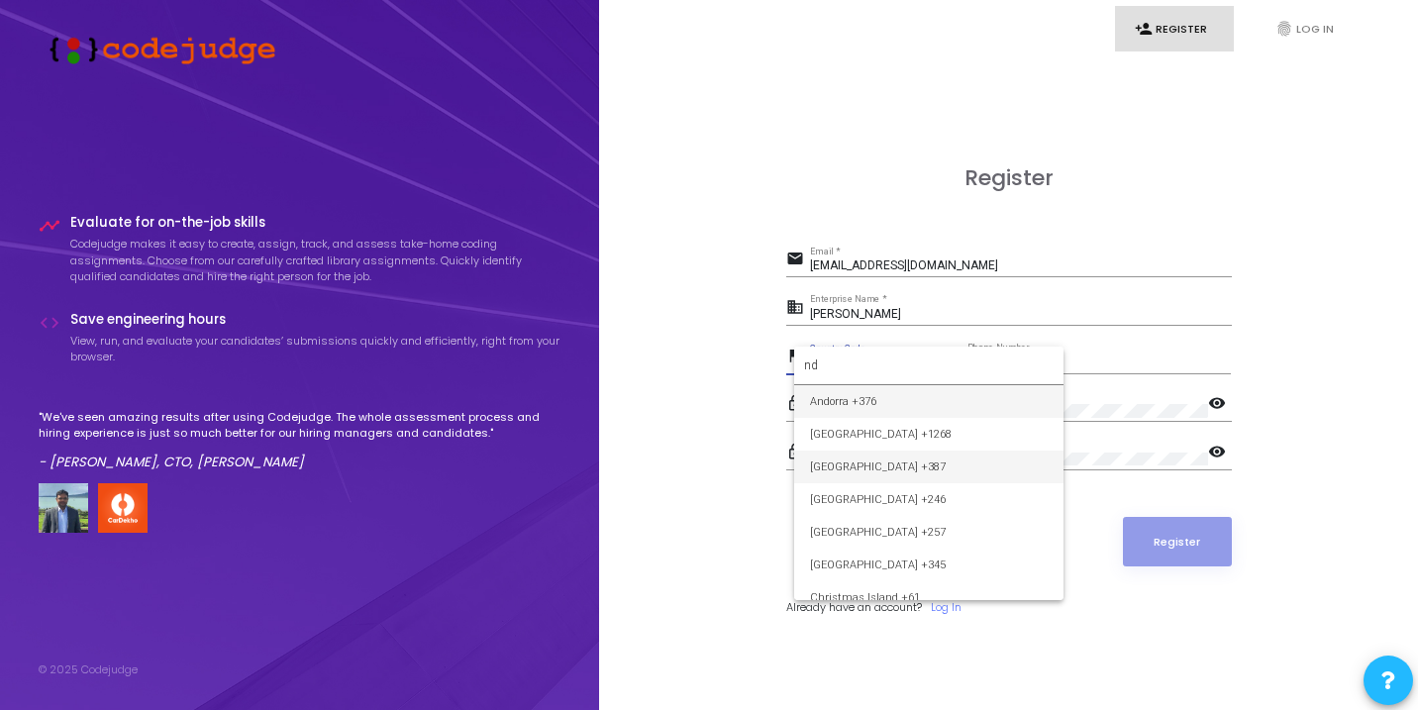
type input "n"
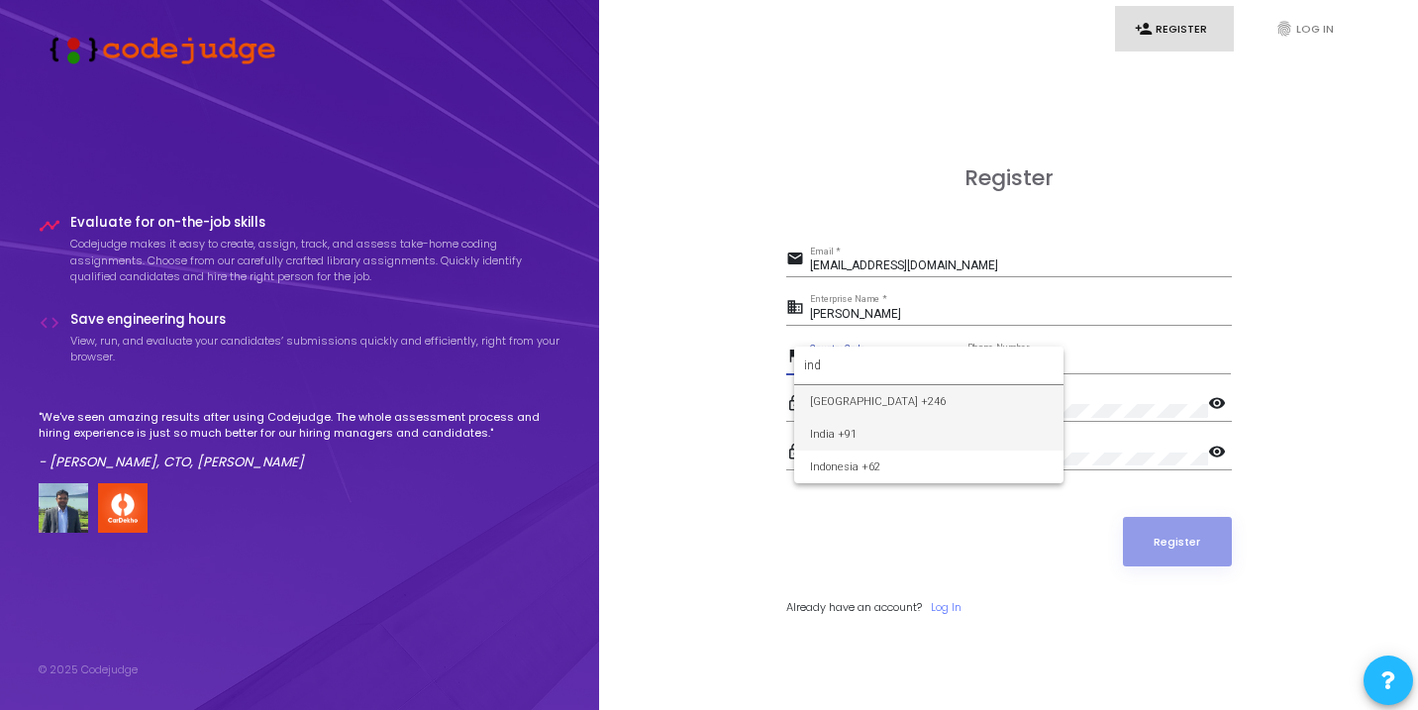
type input "ind"
click at [875, 437] on span "India +91" at bounding box center [929, 434] width 238 height 33
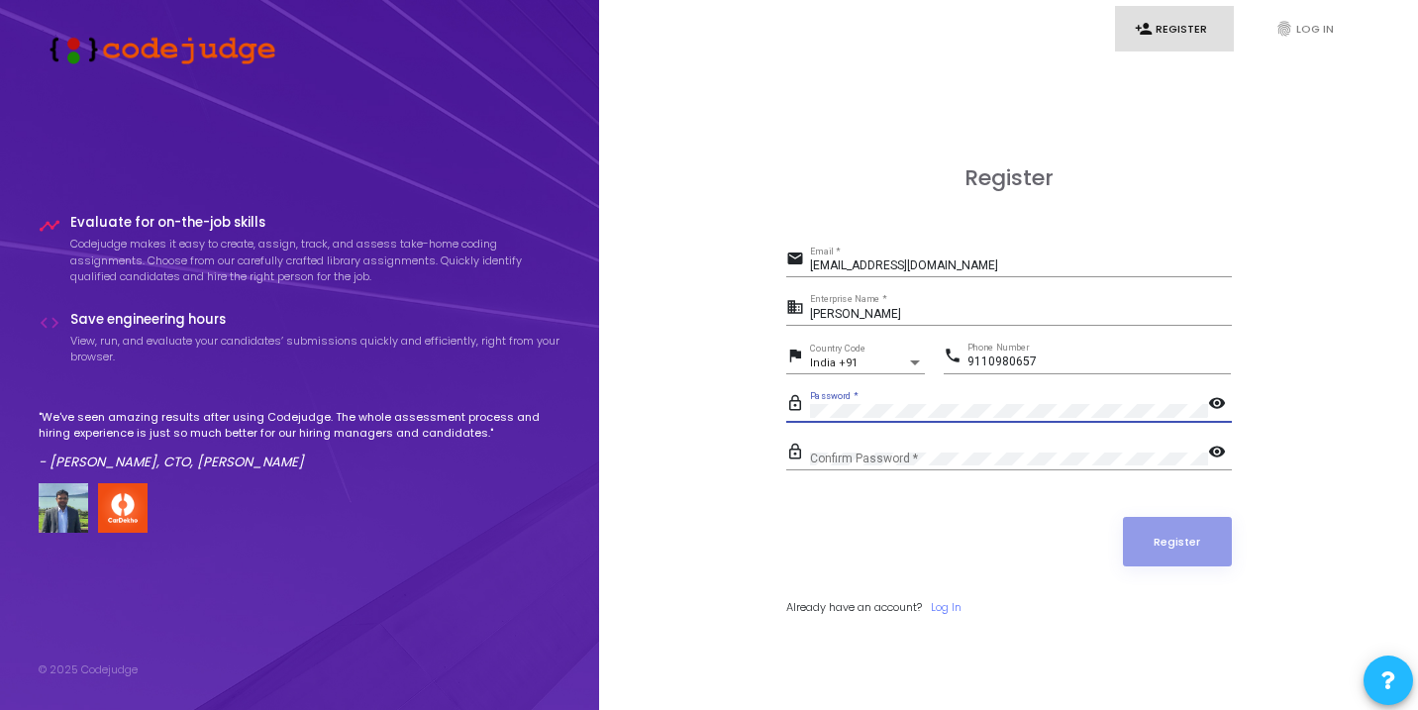
click at [926, 445] on div "Confirm Password *" at bounding box center [1009, 455] width 398 height 31
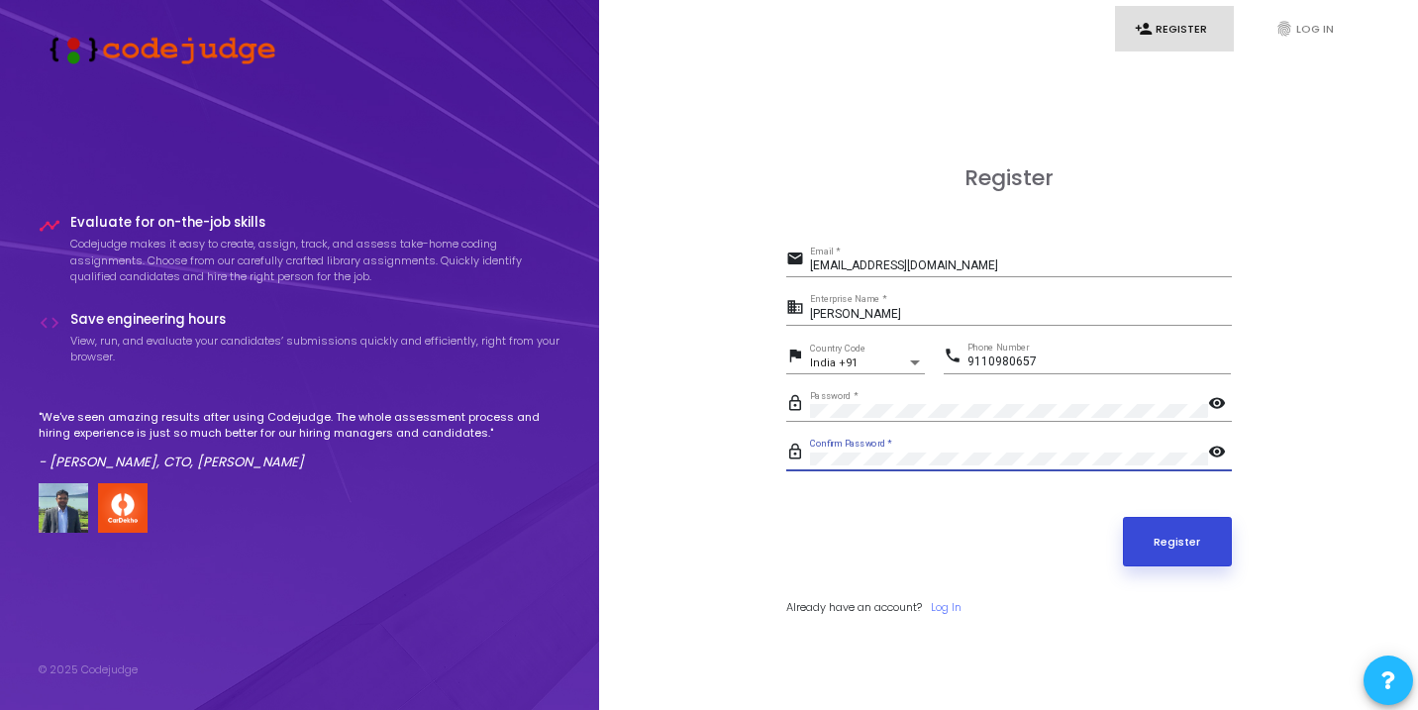
click at [1166, 535] on button "Register" at bounding box center [1177, 542] width 109 height 50
click at [940, 269] on input "anjaligupta0657@gmail.com" at bounding box center [1021, 266] width 422 height 14
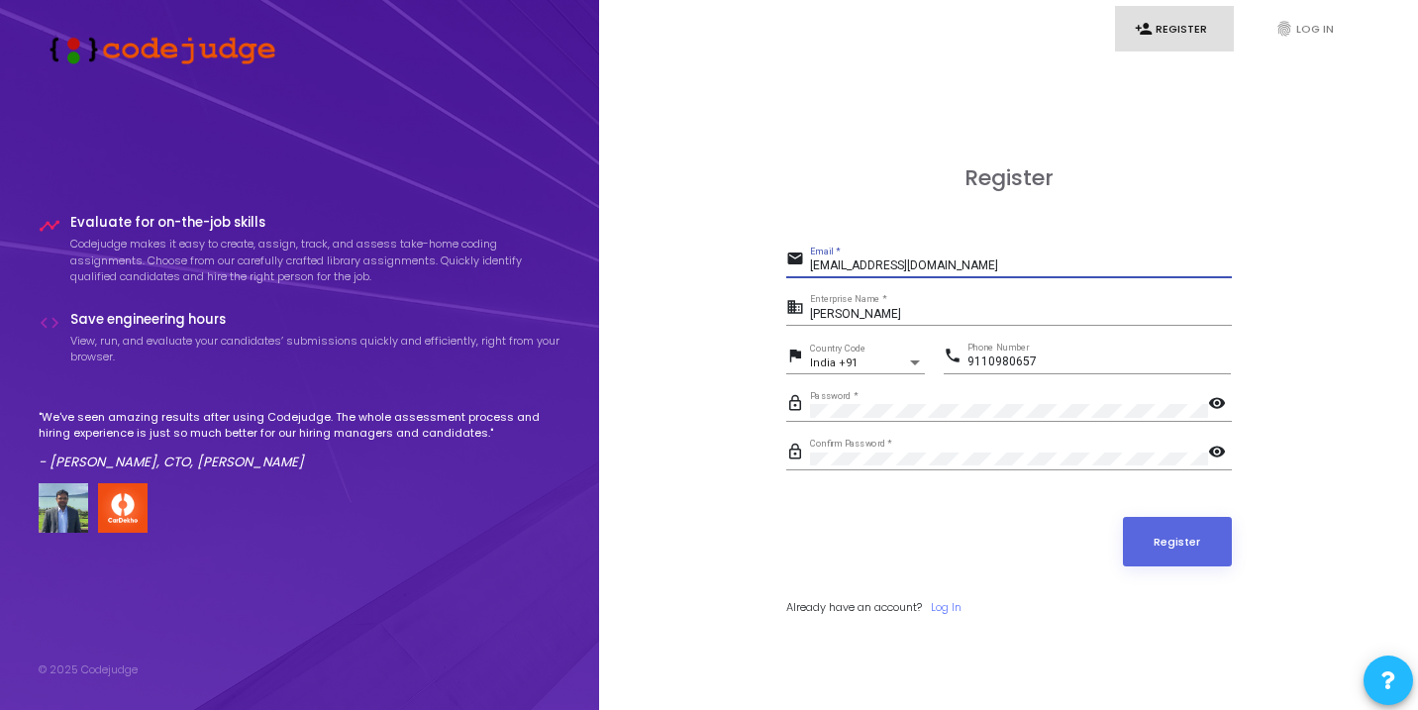
click at [940, 269] on input "anjaligupta0657@gmail.com" at bounding box center [1021, 266] width 422 height 14
type input "anjali.kumari43@icicibank.com"
click at [1183, 547] on button "Register" at bounding box center [1177, 542] width 109 height 50
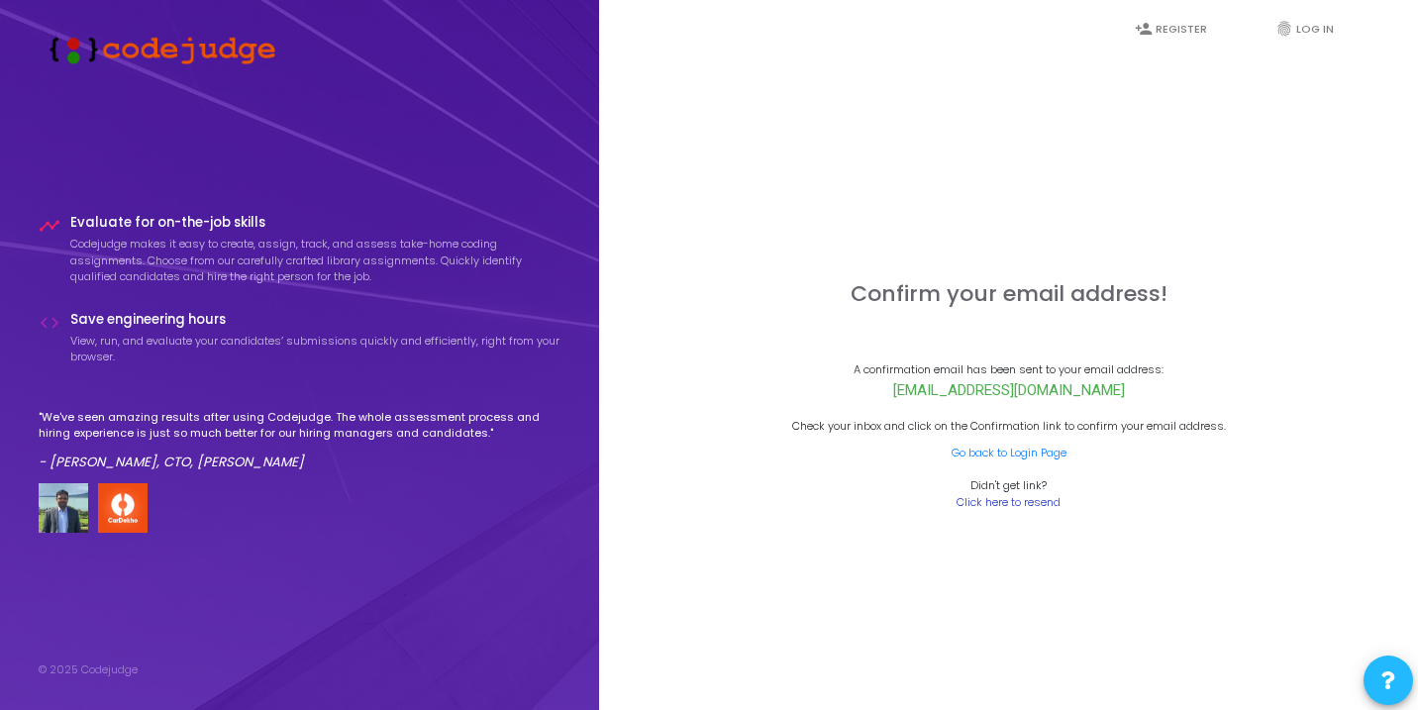
click at [1020, 505] on link "Click here to resend" at bounding box center [1009, 502] width 104 height 17
click at [1033, 458] on link "Go back to Login Page" at bounding box center [1009, 453] width 115 height 17
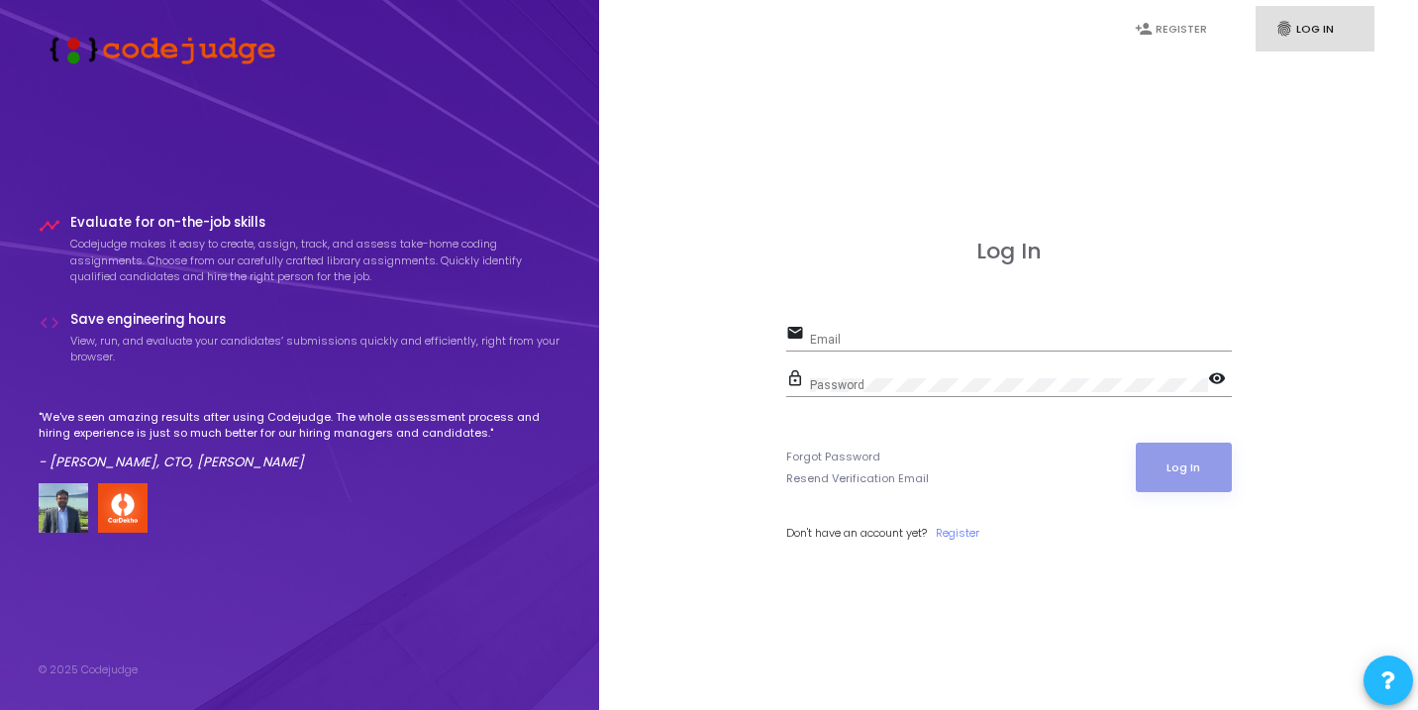
click at [990, 327] on div "Email" at bounding box center [1021, 335] width 422 height 31
type input "anjali.kumari43@icicibank.com"
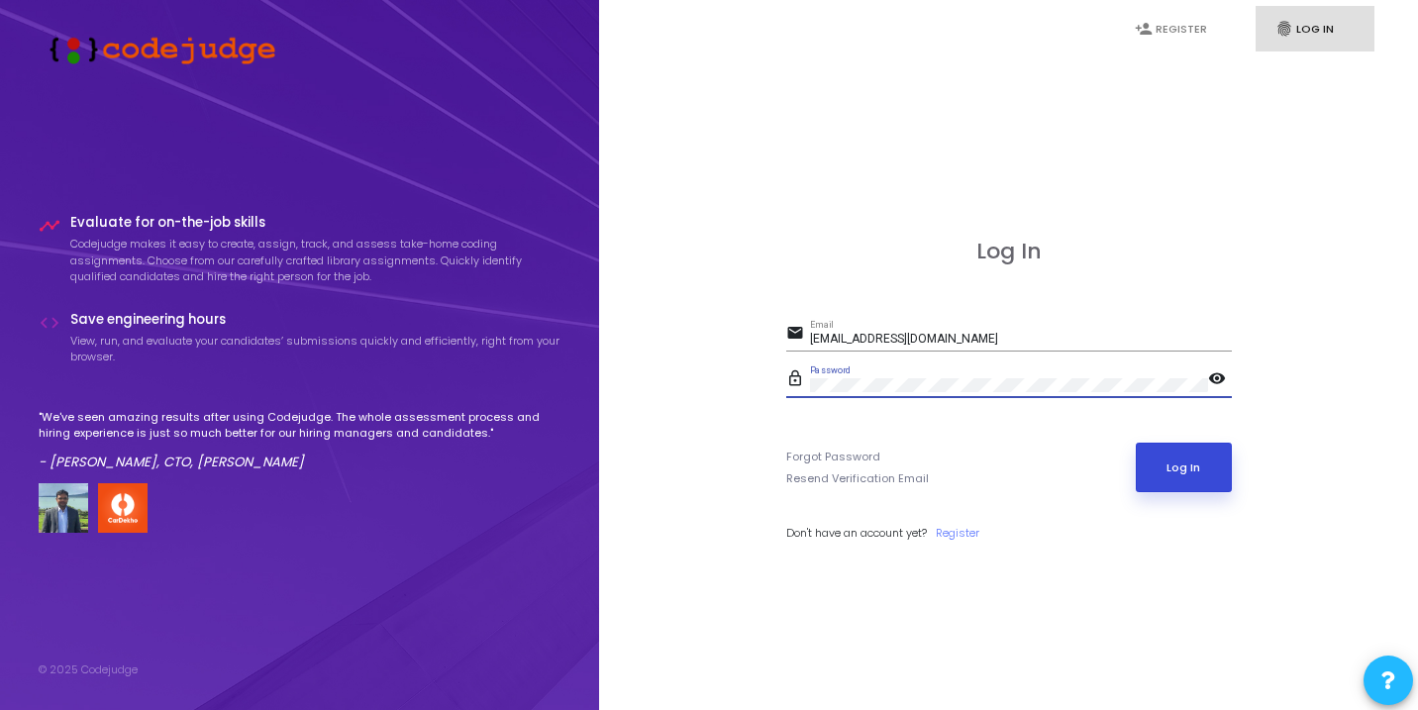
click at [1178, 451] on button "Log In" at bounding box center [1184, 468] width 96 height 50
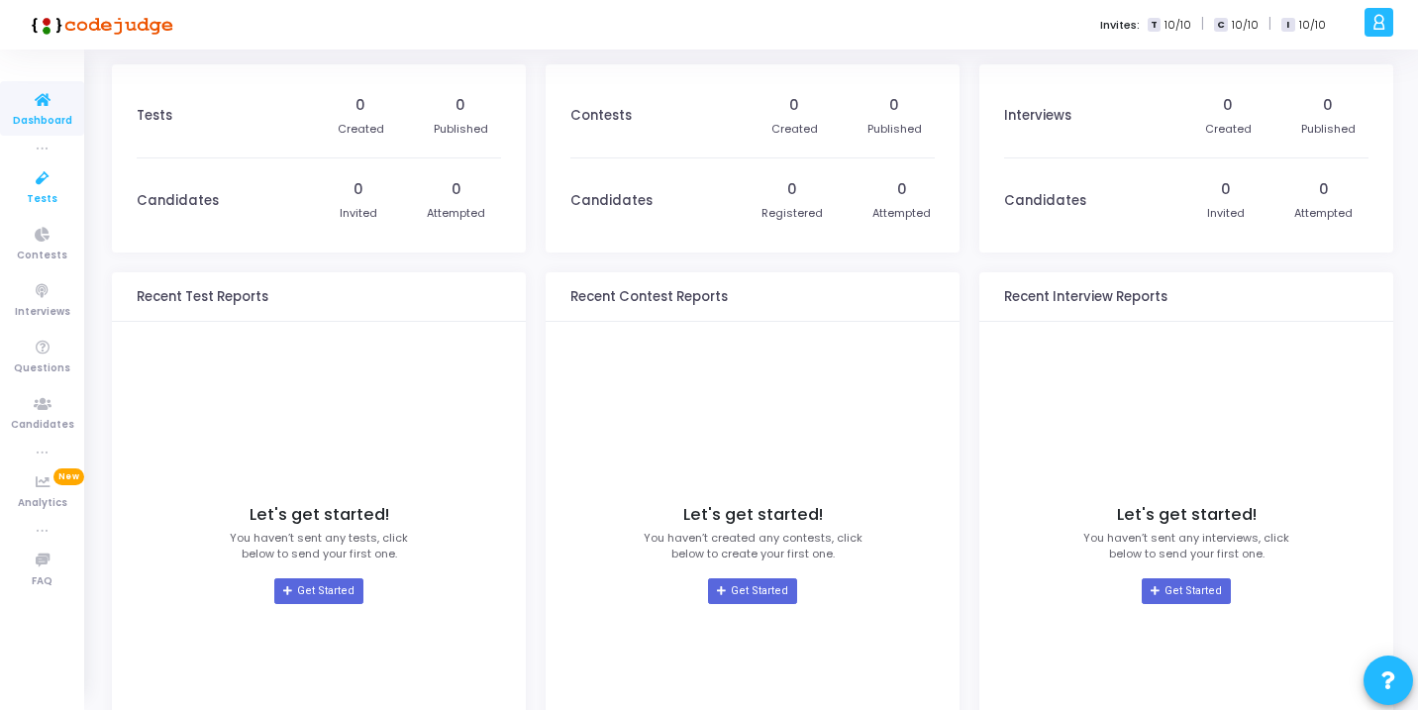
click at [54, 196] on span "Tests" at bounding box center [42, 199] width 31 height 17
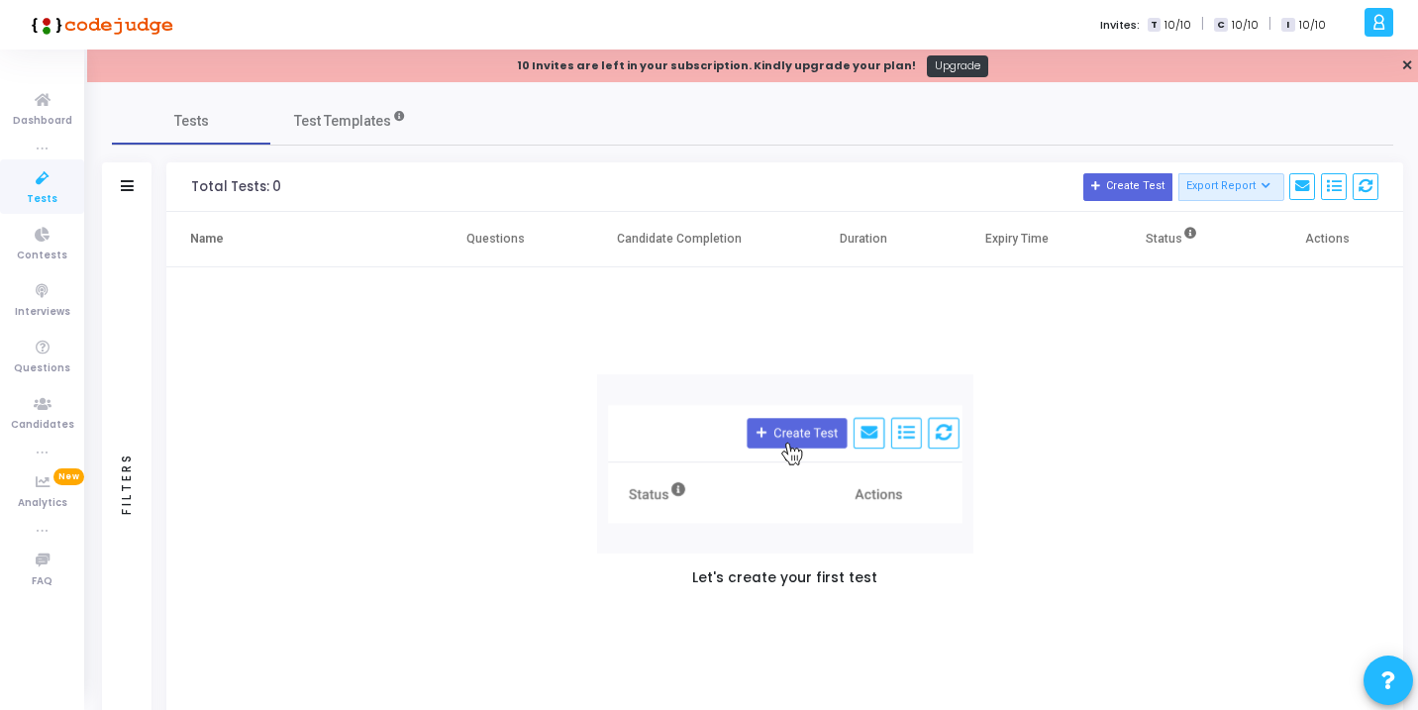
click at [1380, 29] on icon at bounding box center [1379, 22] width 15 height 23
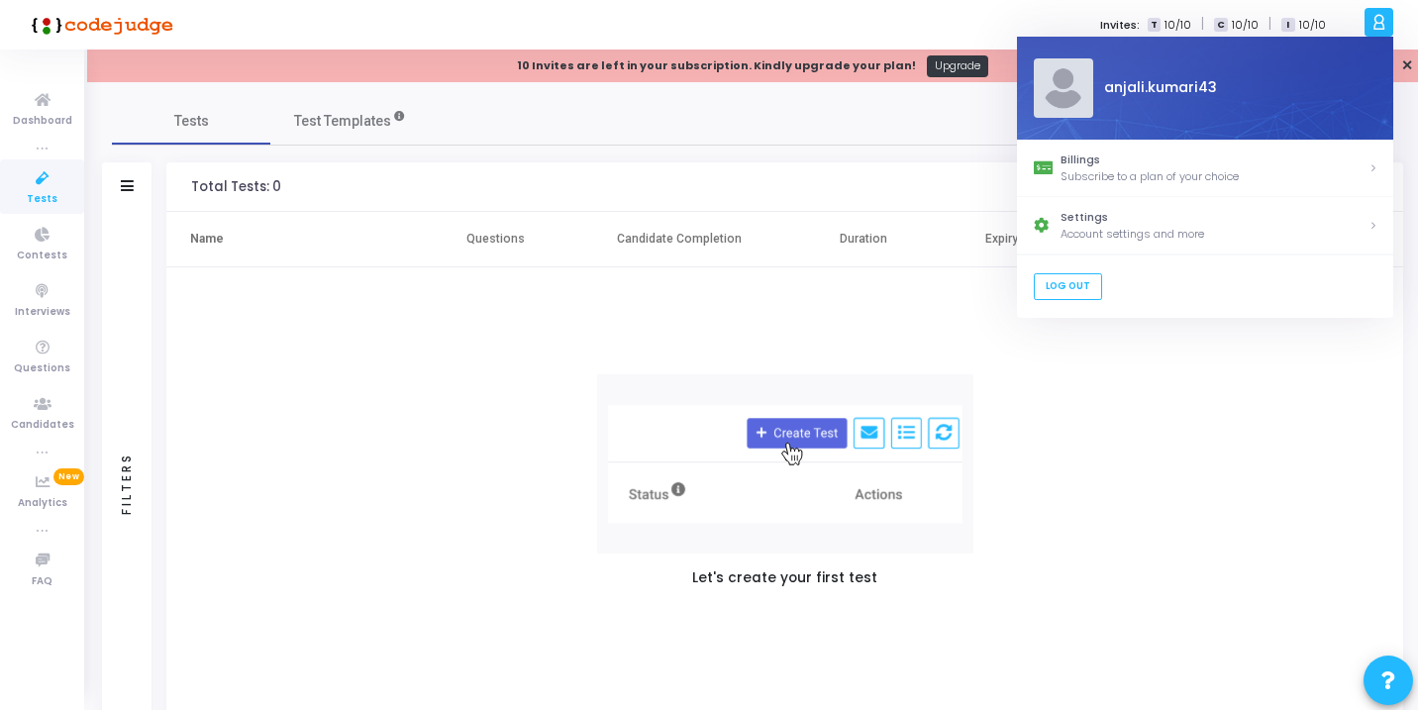
click at [1164, 570] on div "Let's create your first test" at bounding box center [784, 483] width 1237 height 433
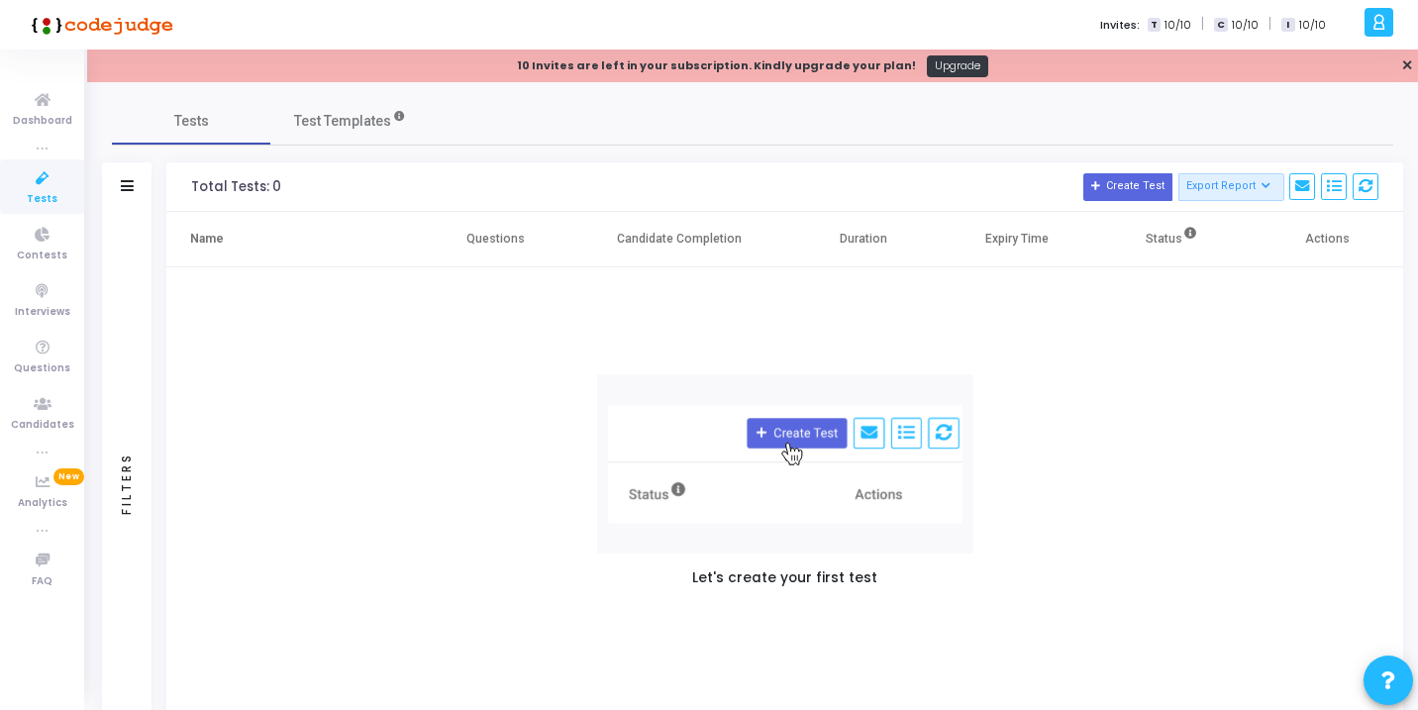
click at [803, 436] on img at bounding box center [785, 463] width 376 height 179
click at [54, 254] on span "Contests" at bounding box center [42, 256] width 51 height 17
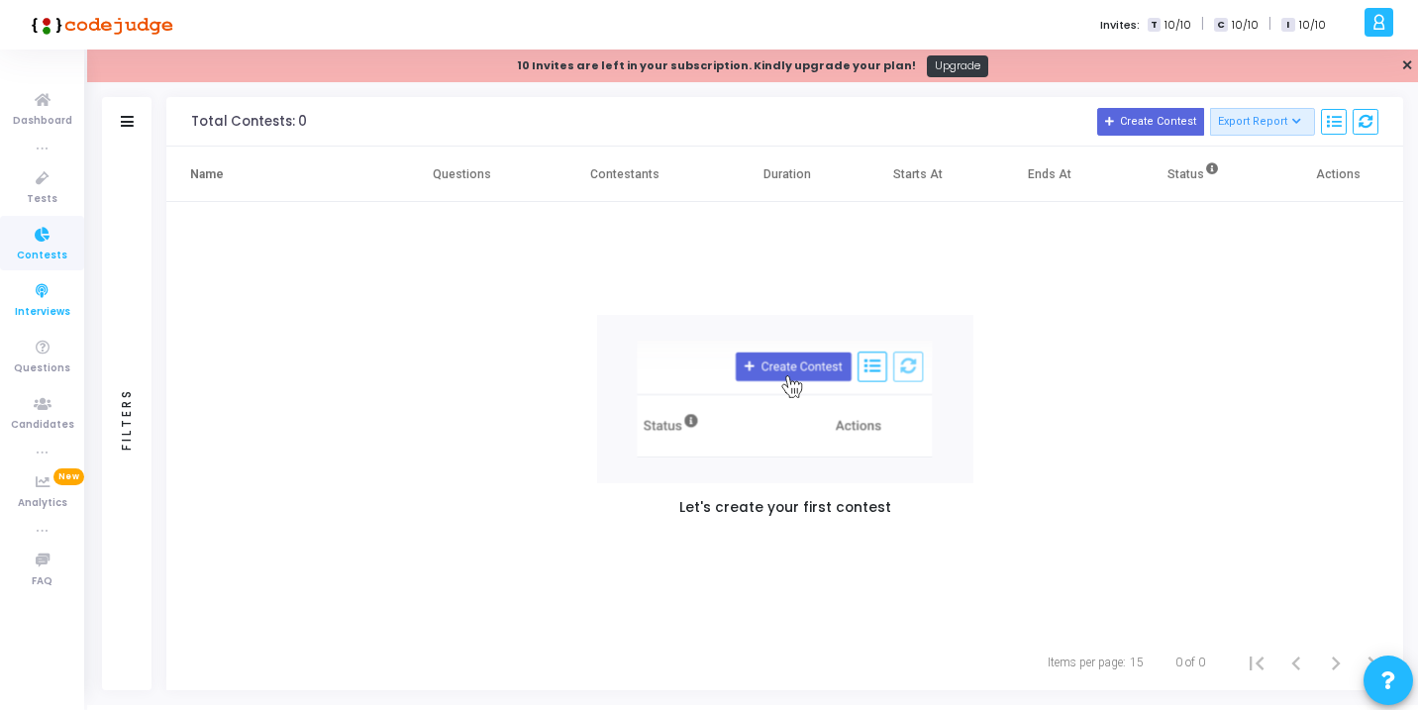
click at [48, 292] on icon at bounding box center [43, 291] width 42 height 25
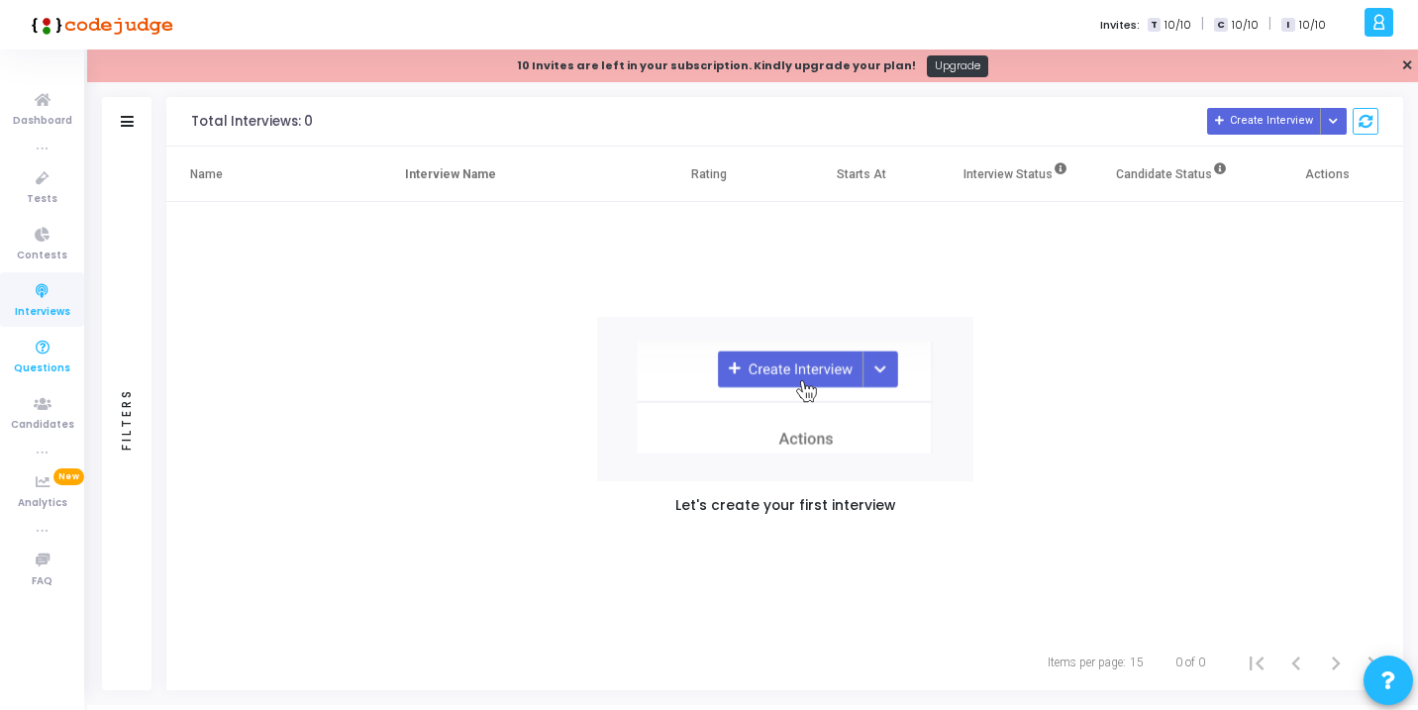
click at [41, 355] on icon at bounding box center [43, 348] width 42 height 25
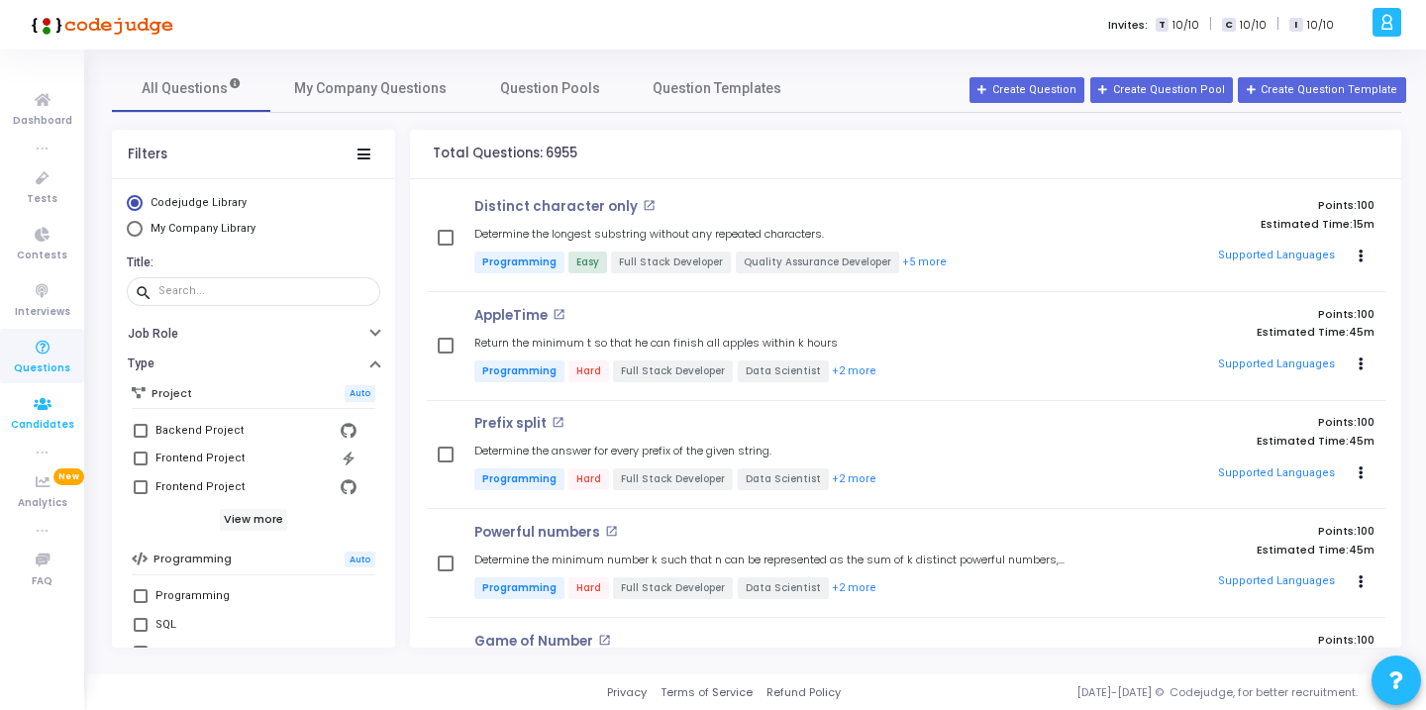
click at [44, 418] on span "Candidates" at bounding box center [42, 425] width 63 height 17
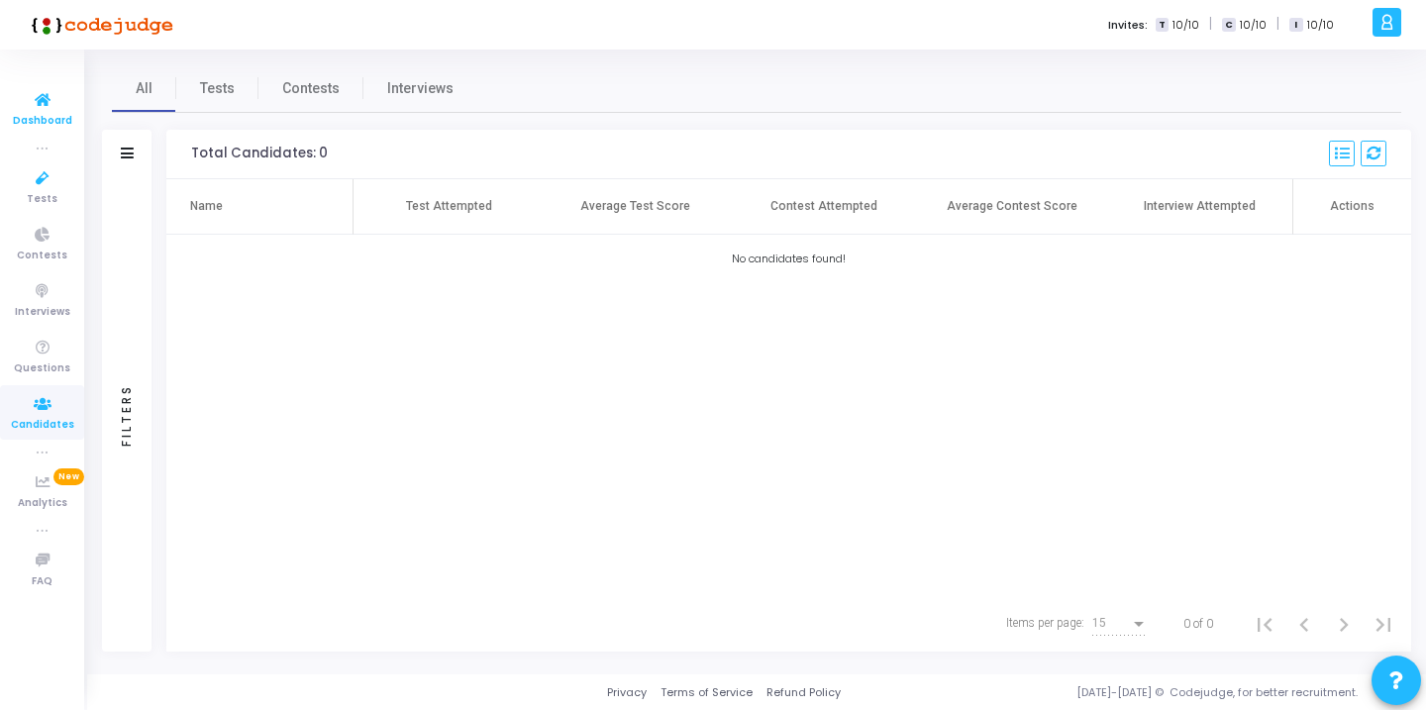
click at [46, 113] on span "Dashboard" at bounding box center [42, 121] width 59 height 17
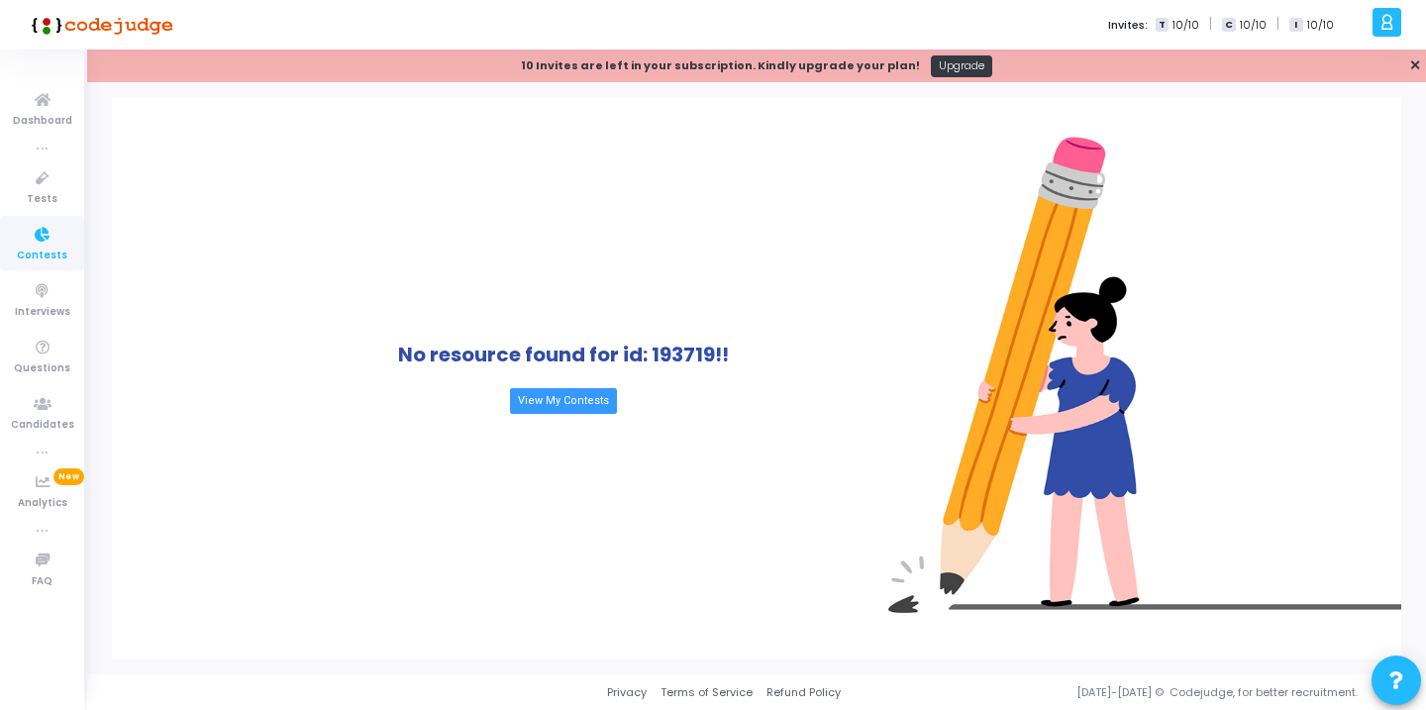
click at [1386, 23] on icon at bounding box center [1387, 22] width 15 height 23
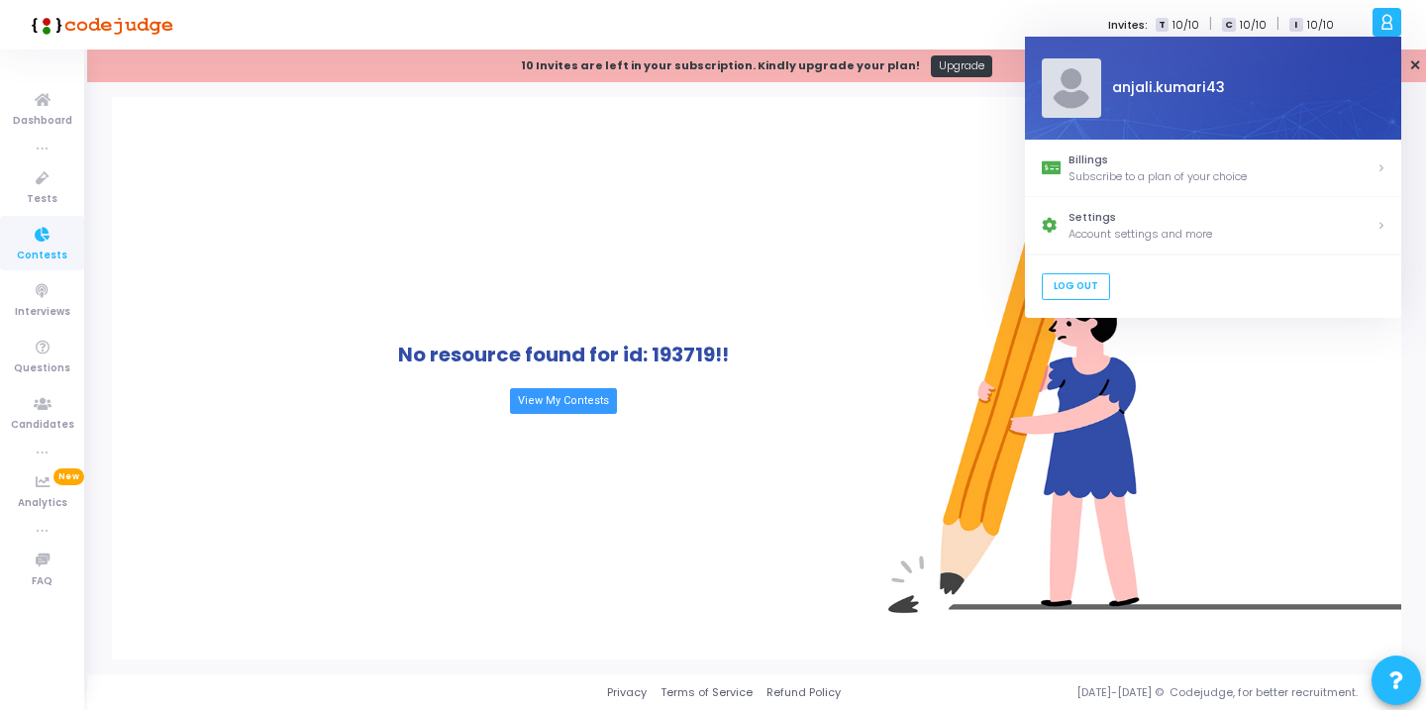
click at [833, 270] on div "No resource found for id: 193719!! View My Contests" at bounding box center [563, 378] width 902 height 563
